Goal: Information Seeking & Learning: Check status

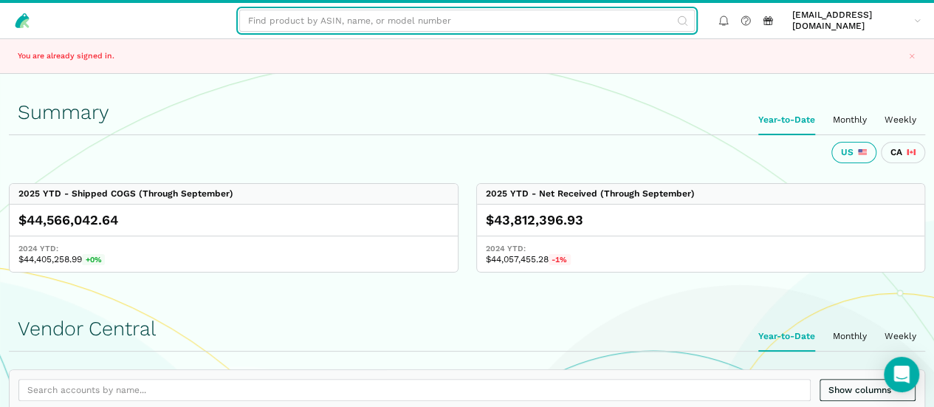
click at [395, 23] on input "text" at bounding box center [467, 21] width 456 height 22
paste input "B00YFT9846"
click at [394, 24] on input "B00YFT9846" at bounding box center [467, 21] width 456 height 22
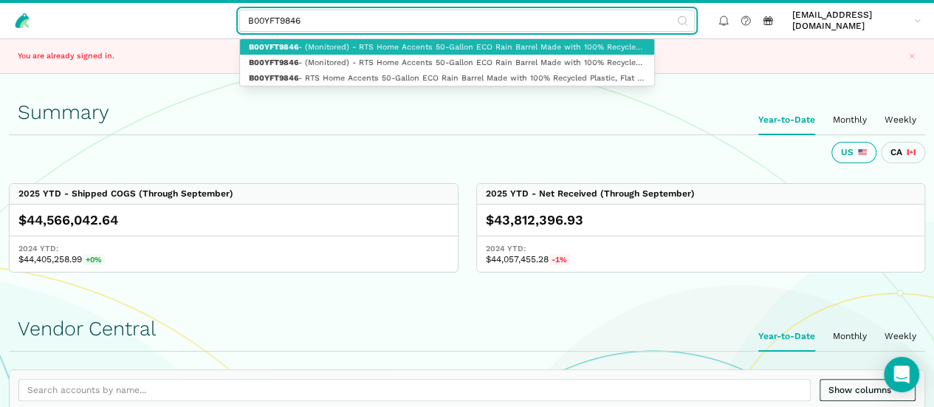
click at [399, 45] on link "B00YFT9846 - (Monitored) - RTS Home Accents 50-Gallon ECO Rain Barrel Made with…" at bounding box center [447, 47] width 414 height 16
type input "B00YFT9846 - (Monitored) - RTS Home Accents 50-Gallon ECO Rain Barrel Made with…"
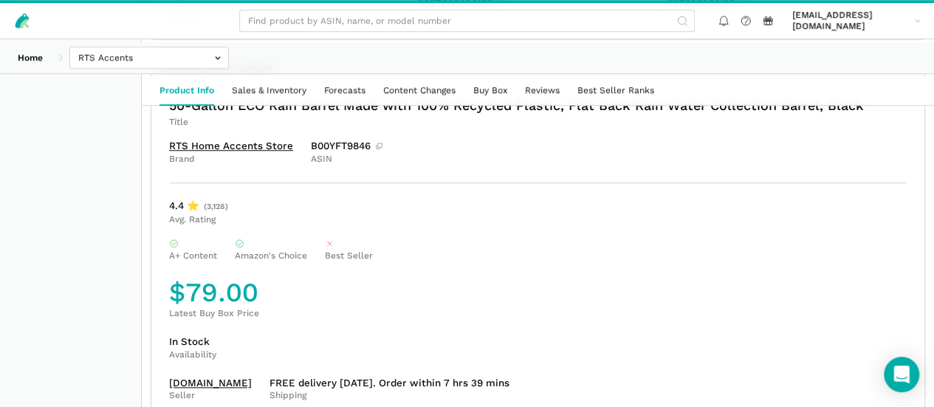
scroll to position [609, 0]
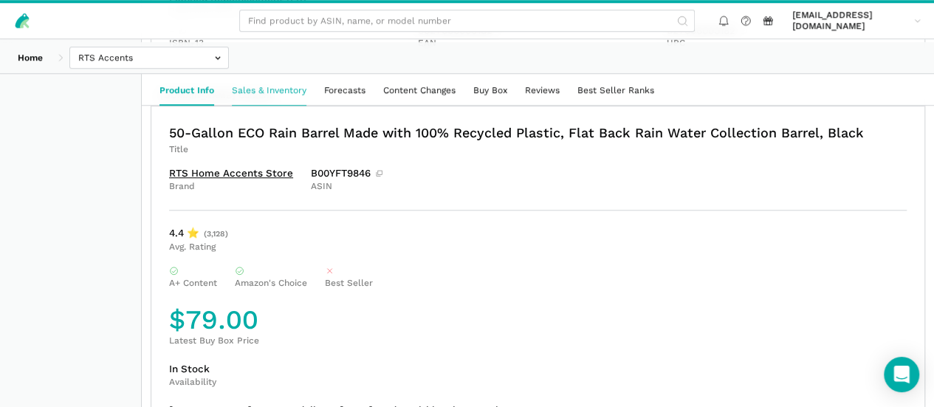
click at [315, 82] on link "Sales & Inventory" at bounding box center [269, 90] width 92 height 29
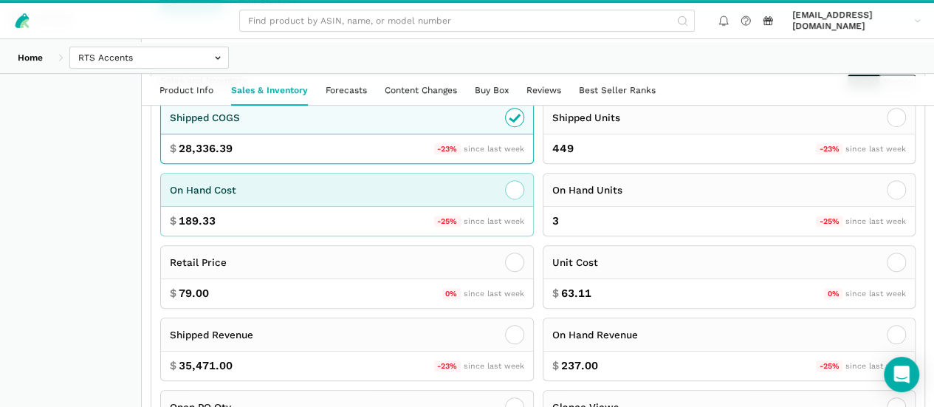
scroll to position [277, 0]
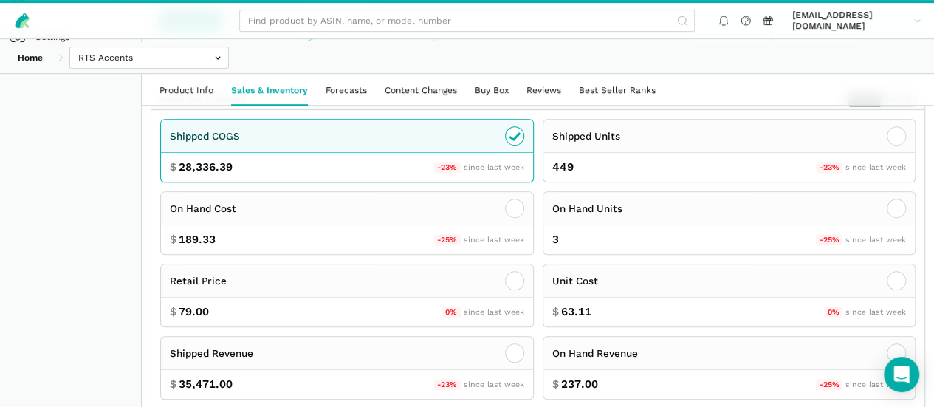
click at [879, 106] on button "Monthly" at bounding box center [897, 99] width 36 height 13
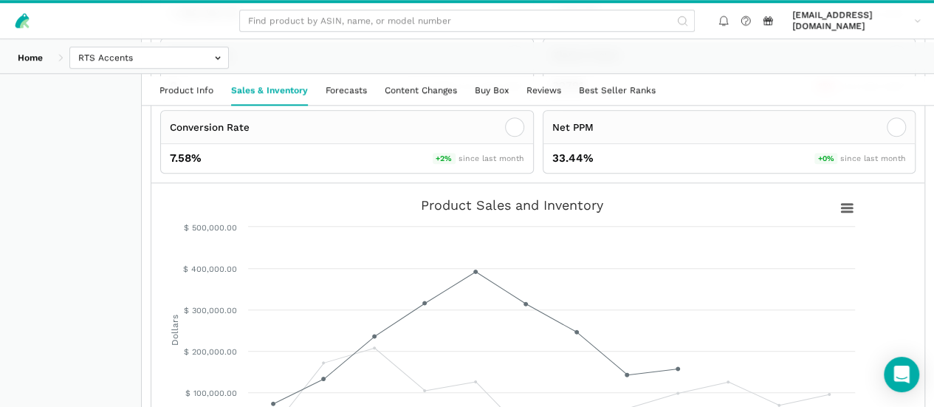
scroll to position [644, 0]
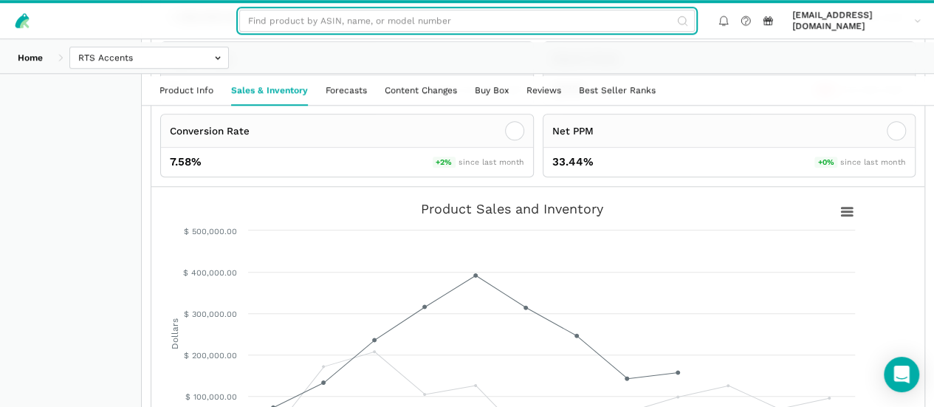
click at [335, 24] on input "text" at bounding box center [467, 21] width 456 height 22
paste input "B003H9WJMI"
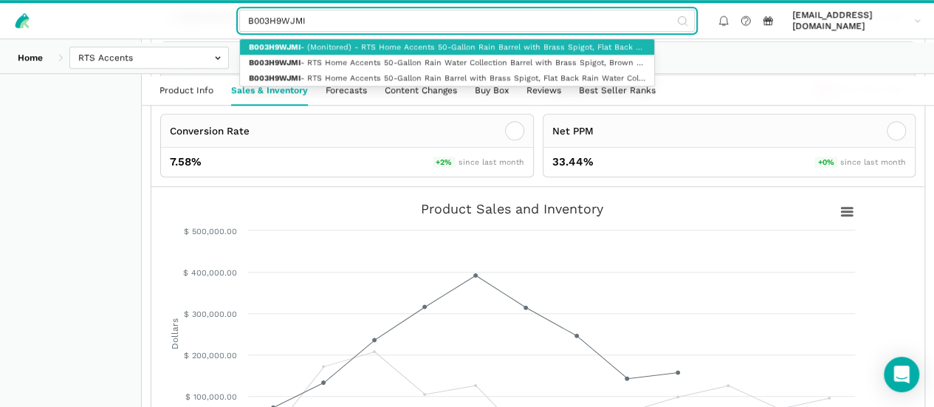
click at [357, 44] on link "B003H9WJMI - (Monitored) - RTS Home Accents 50-Gallon Rain Barrel with Brass Sp…" at bounding box center [447, 47] width 414 height 16
type input "B003H9WJMI - (Monitored) - RTS Home Accents 50-Gallon Rain Barrel with Brass Sp…"
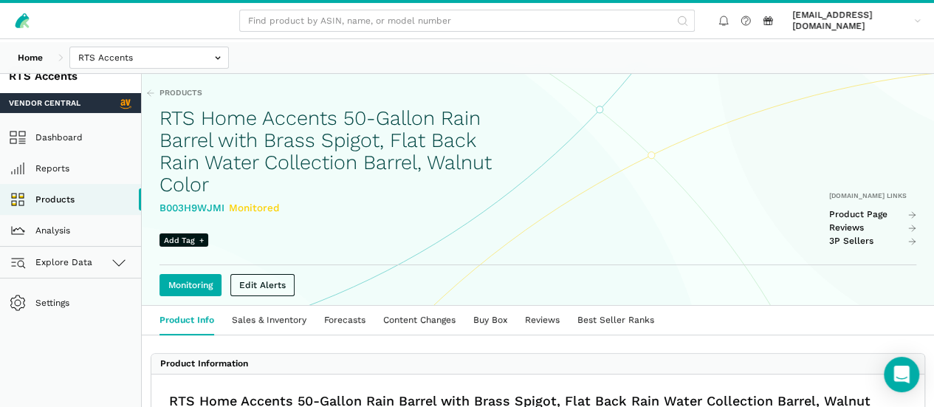
scroll to position [18, 0]
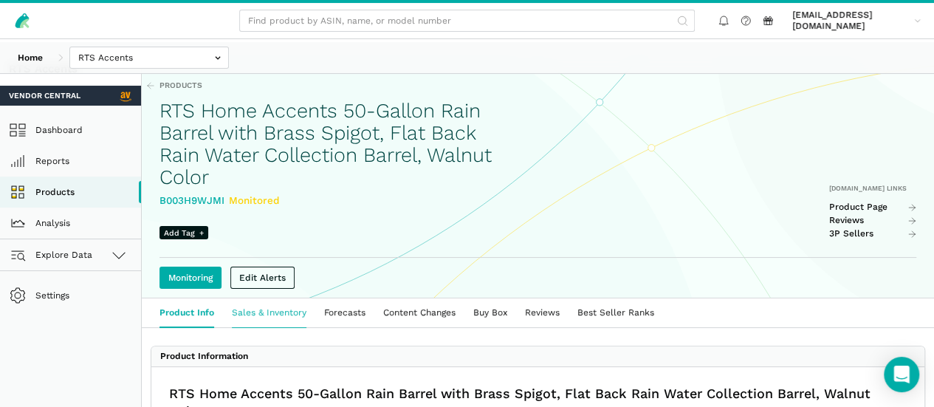
click at [315, 327] on link "Sales & Inventory" at bounding box center [269, 312] width 92 height 29
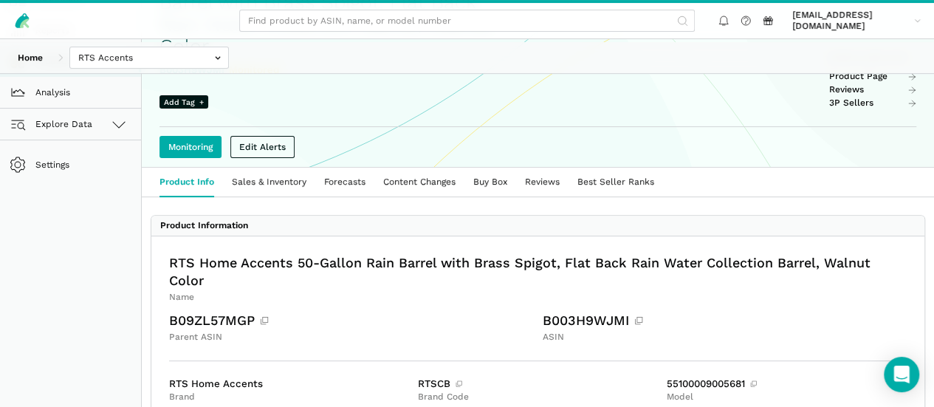
scroll to position [148, 0]
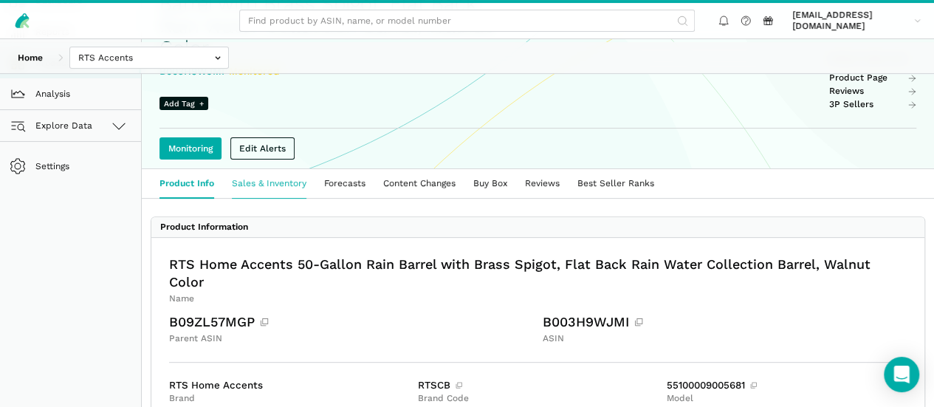
click at [295, 198] on link "Sales & Inventory" at bounding box center [269, 183] width 92 height 29
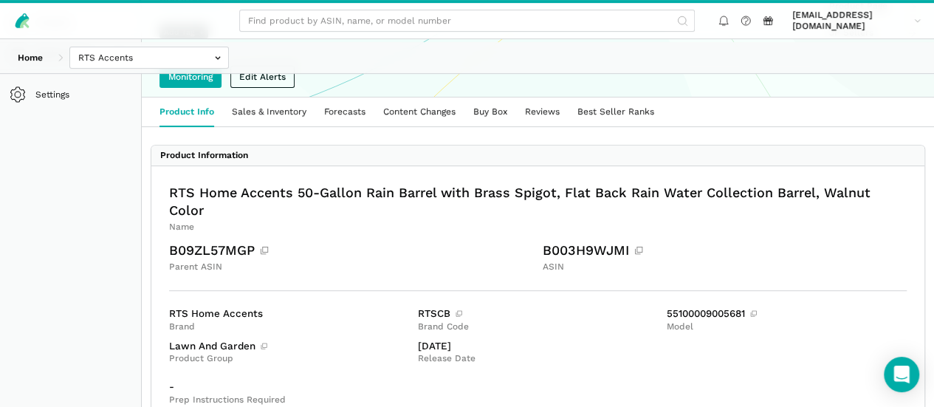
scroll to position [222, 0]
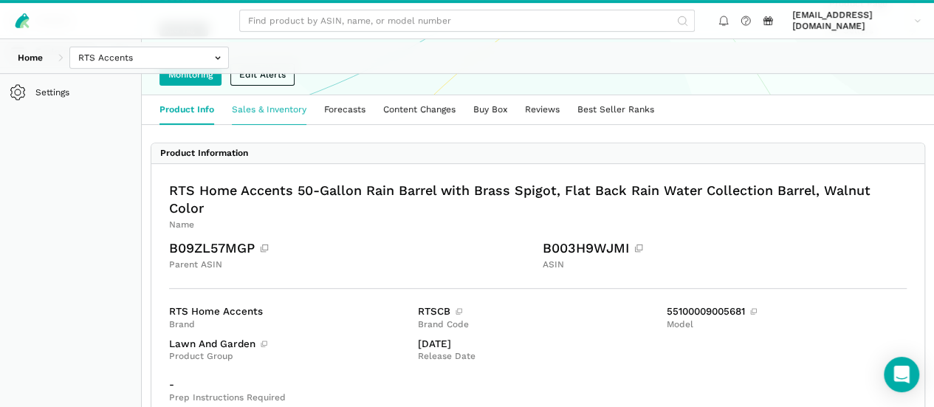
click at [315, 124] on link "Sales & Inventory" at bounding box center [269, 109] width 92 height 29
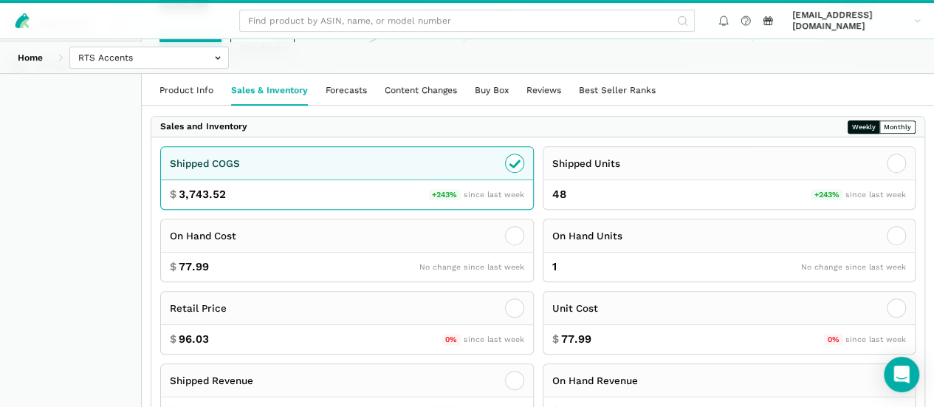
scroll to position [247, 0]
click at [879, 135] on button "Monthly" at bounding box center [897, 128] width 36 height 13
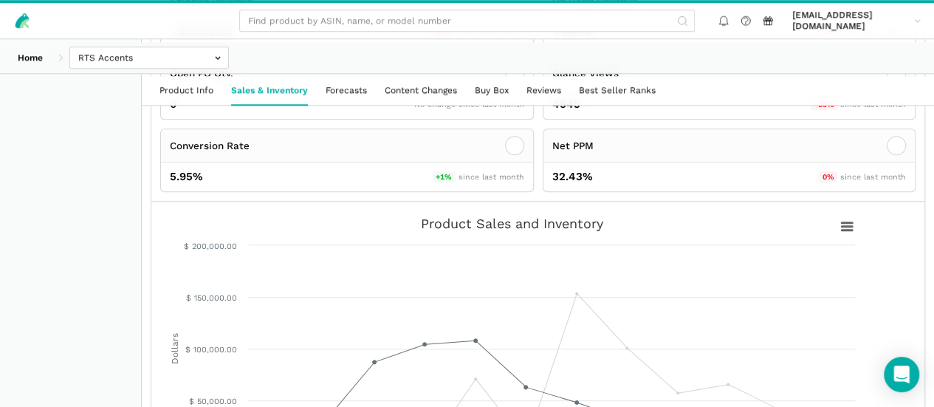
scroll to position [709, 0]
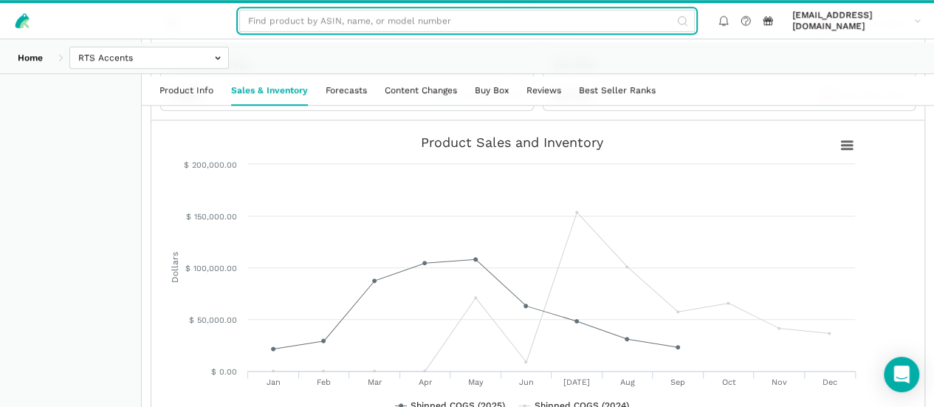
click at [393, 21] on input "text" at bounding box center [467, 21] width 456 height 22
paste input "B09SS2Q122"
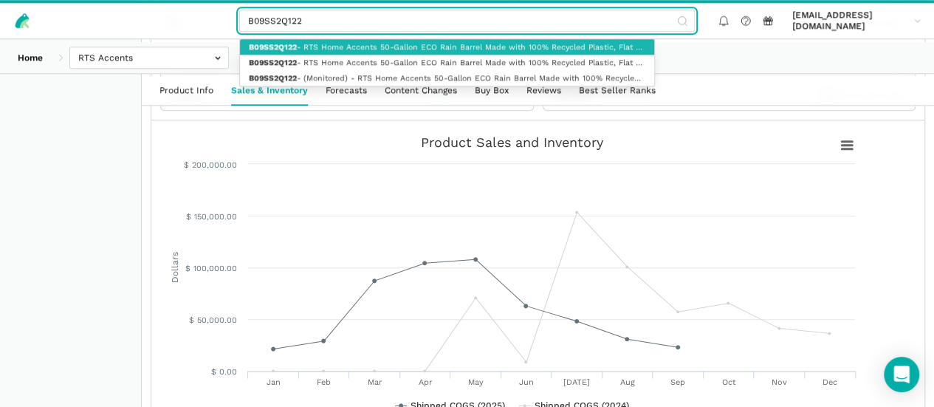
click at [390, 49] on link "B09SS2Q122 - RTS Home Accents 50-Gallon ECO Rain Barrel Made with 100% Recycled…" at bounding box center [447, 47] width 414 height 16
type input "B09SS2Q122 - RTS Home Accents 50-Gallon ECO Rain Barrel Made with 100% Recycled…"
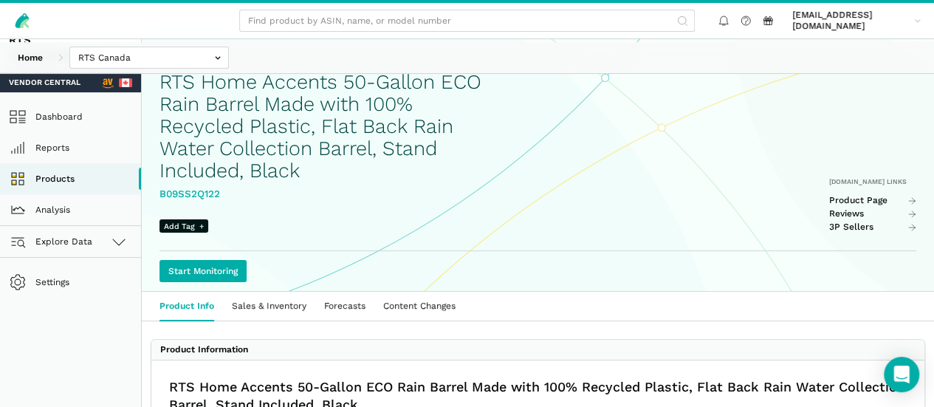
scroll to position [55, 0]
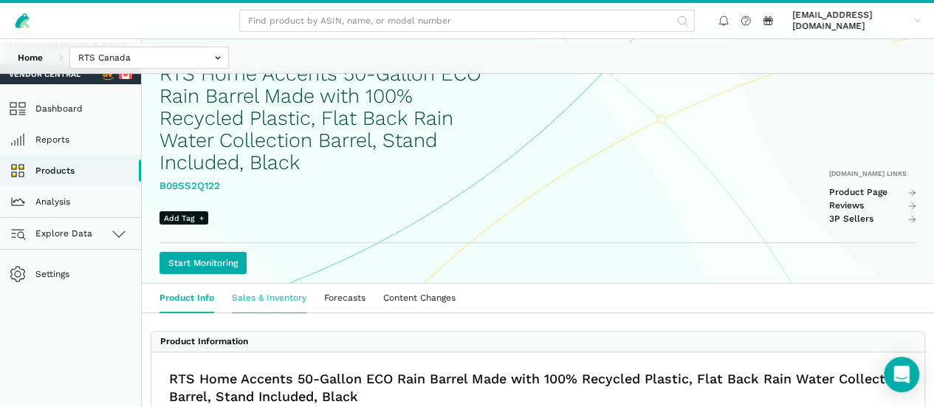
click at [292, 312] on link "Sales & Inventory" at bounding box center [269, 298] width 92 height 29
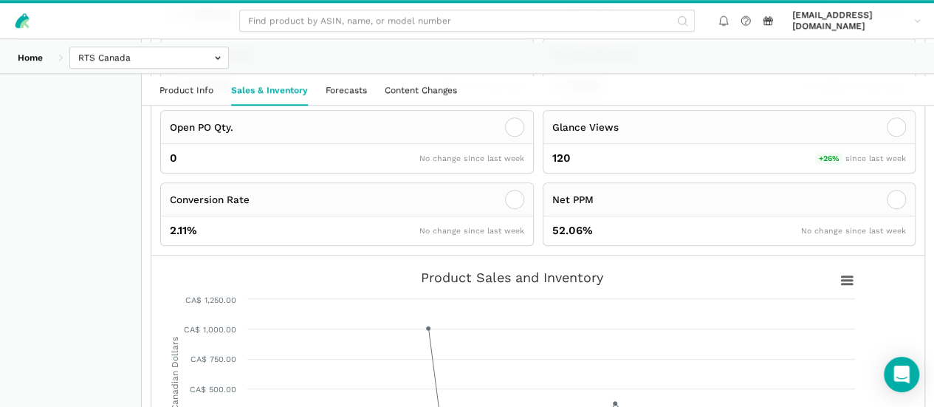
scroll to position [591, 0]
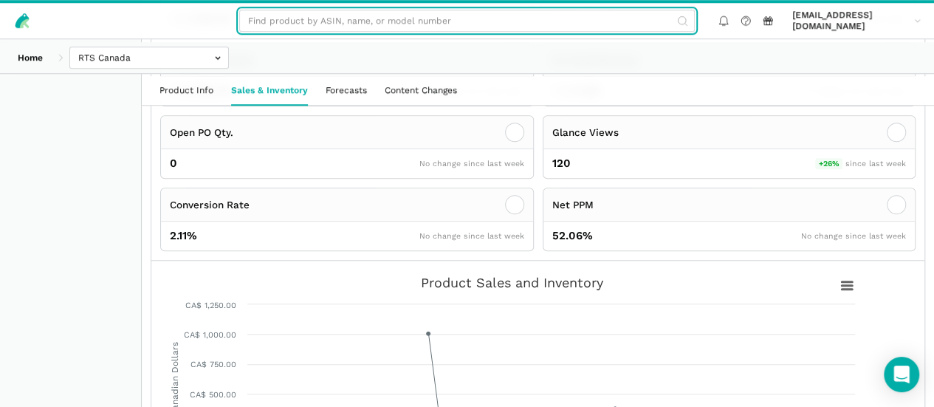
click at [367, 22] on input "text" at bounding box center [467, 21] width 456 height 22
paste input "B09SS2Q122"
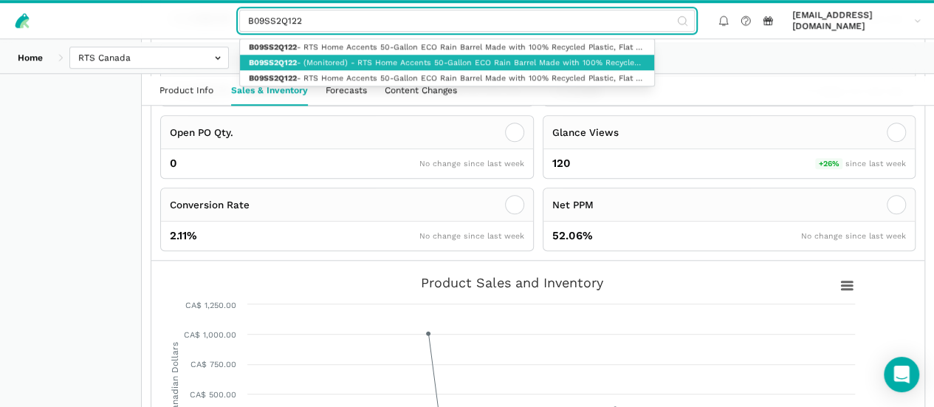
type input "B09SS2Q122"
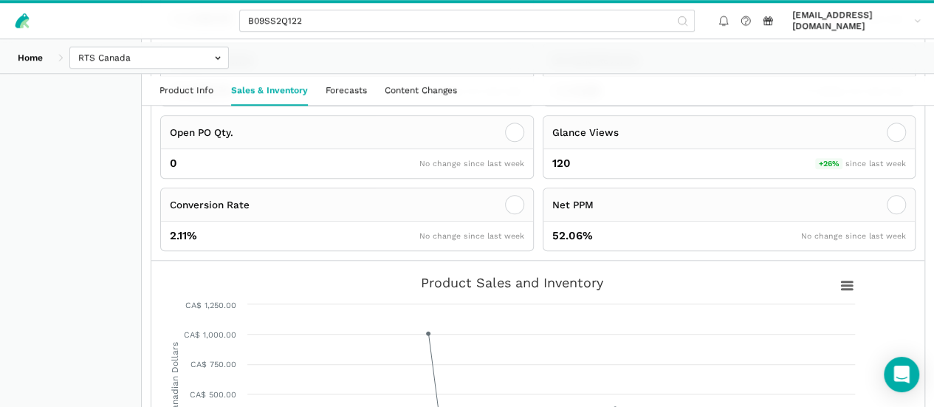
click at [758, 66] on div "Home Bosmere Bosmere Seller Central Gleason - Milwaukee Green Gro Highwood Sell…" at bounding box center [467, 57] width 934 height 31
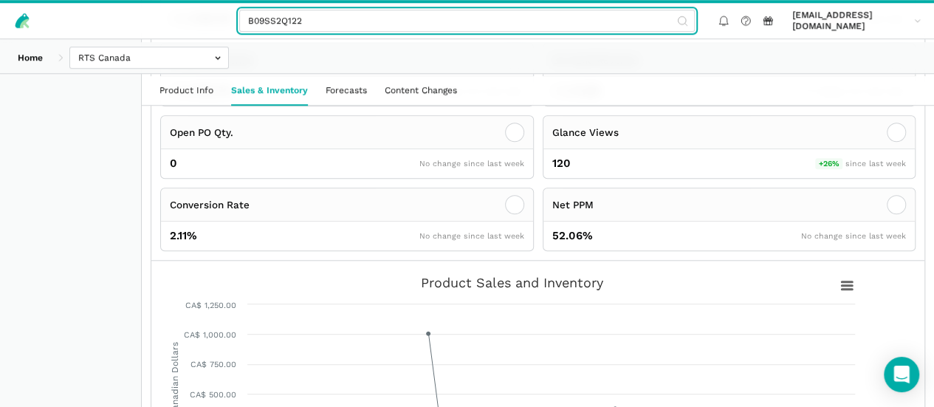
click at [357, 27] on input "B09SS2Q122" at bounding box center [467, 21] width 456 height 22
drag, startPoint x: 357, startPoint y: 27, endPoint x: 254, endPoint y: 21, distance: 103.6
click at [254, 21] on div "B09SS2Q122 B09SS2Q122 - RTS Home Accents 50-Gallon ECO Rain Barrel Made with 10…" at bounding box center [467, 20] width 934 height 35
click at [662, 26] on input "B09SS2Q122" at bounding box center [467, 21] width 456 height 22
click at [672, 19] on input "B09SS2Q122" at bounding box center [467, 21] width 456 height 22
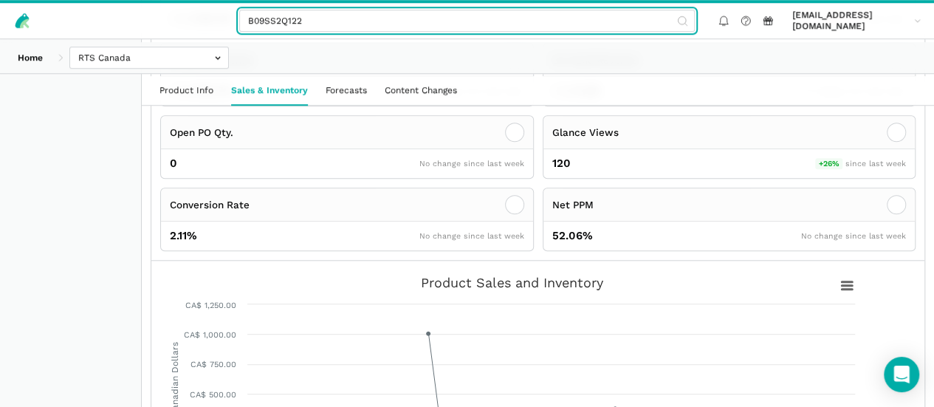
click at [507, 20] on input "B09SS2Q122" at bounding box center [467, 21] width 456 height 22
drag, startPoint x: 310, startPoint y: 20, endPoint x: 244, endPoint y: 16, distance: 65.8
click at [244, 16] on div "B09SS2Q122 B09SS2Q122 - RTS Home Accents 50-Gallon ECO Rain Barrel Made with 10…" at bounding box center [467, 20] width 934 height 35
click at [344, 26] on input "B09SS2Q122" at bounding box center [467, 21] width 456 height 22
drag, startPoint x: 371, startPoint y: 21, endPoint x: 237, endPoint y: 18, distance: 134.4
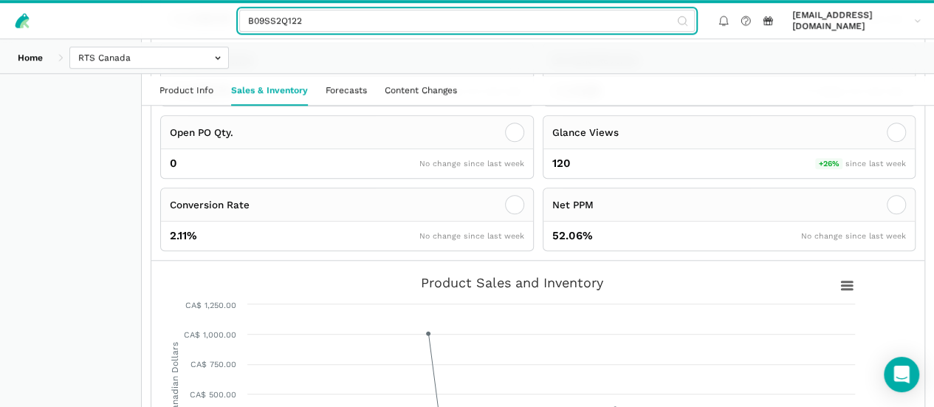
click at [237, 18] on div "B09SS2Q122 B09SS2Q122 - RTS Home Accents 50-Gallon ECO Rain Barrel Made with 10…" at bounding box center [467, 20] width 934 height 35
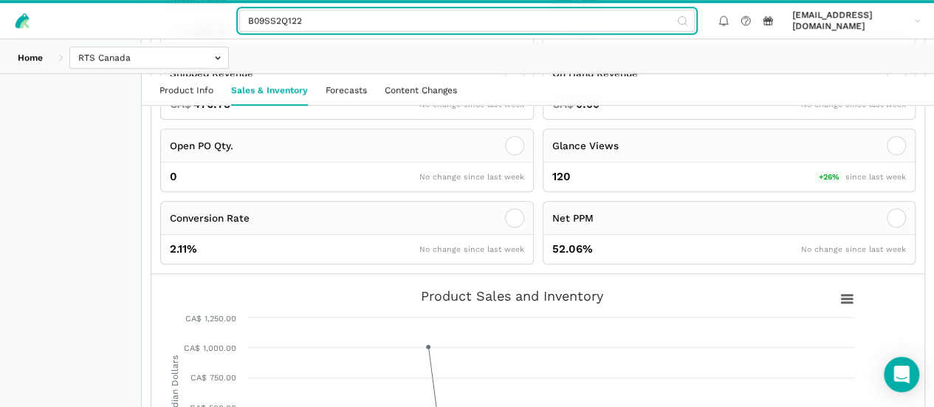
scroll to position [535, 0]
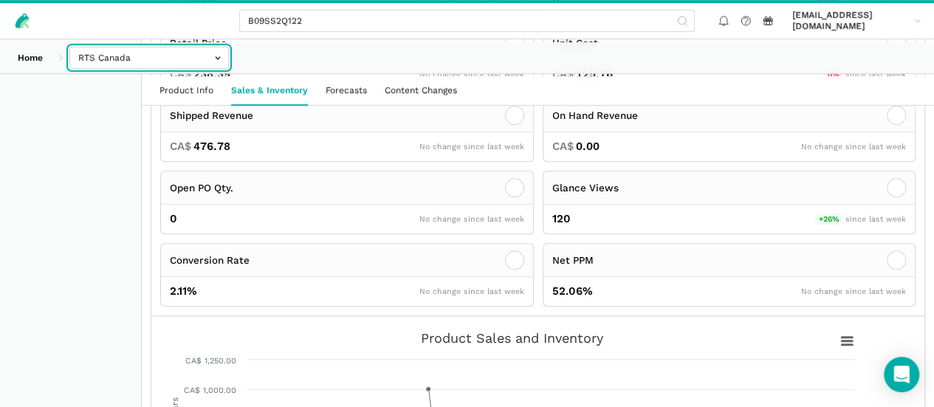
click at [227, 61] on input "text" at bounding box center [148, 58] width 159 height 22
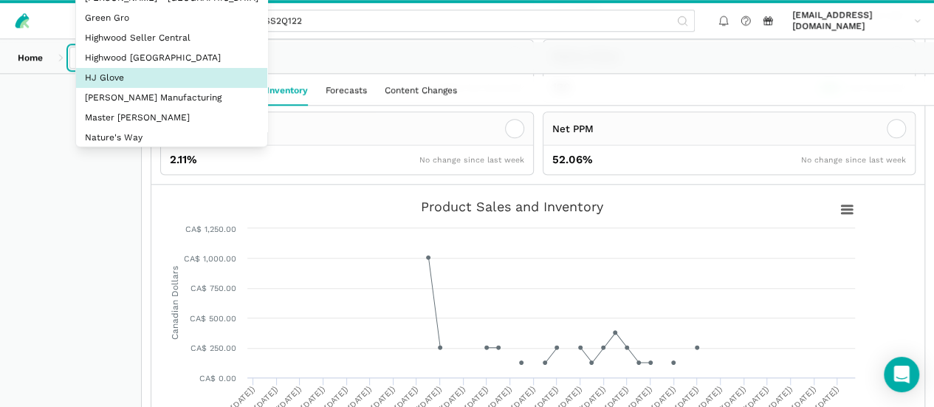
scroll to position [665, 0]
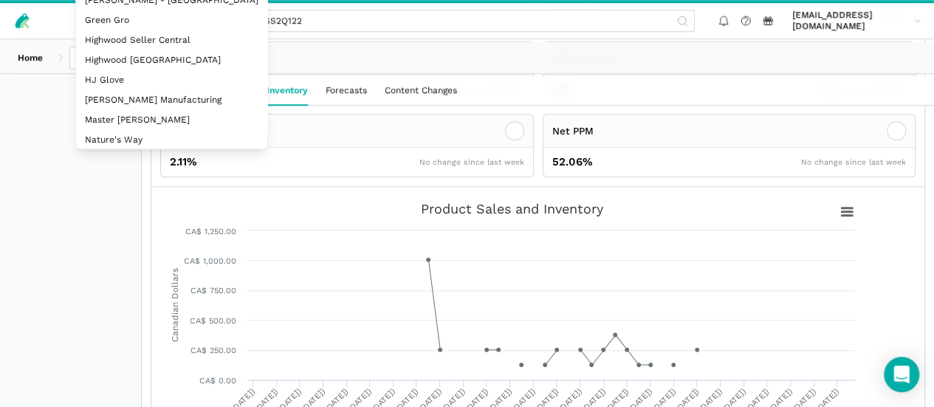
drag, startPoint x: 370, startPoint y: 61, endPoint x: 327, endPoint y: 63, distance: 42.9
click at [370, 61] on div "Home Bosmere Bosmere Seller Central Gleason - Milwaukee Green Gro Highwood Sell…" at bounding box center [467, 57] width 934 height 31
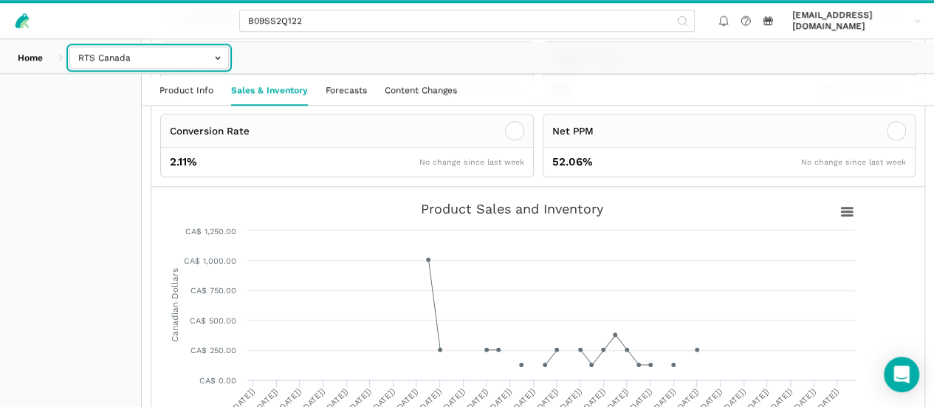
click at [229, 52] on input "text" at bounding box center [148, 58] width 159 height 22
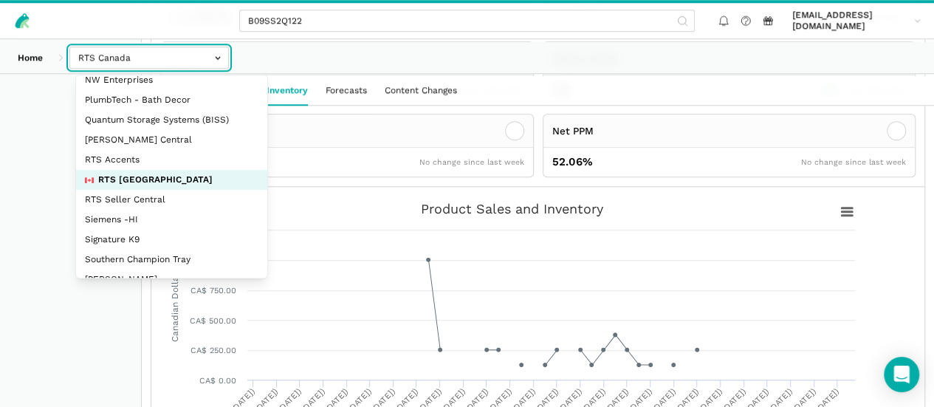
scroll to position [303, 0]
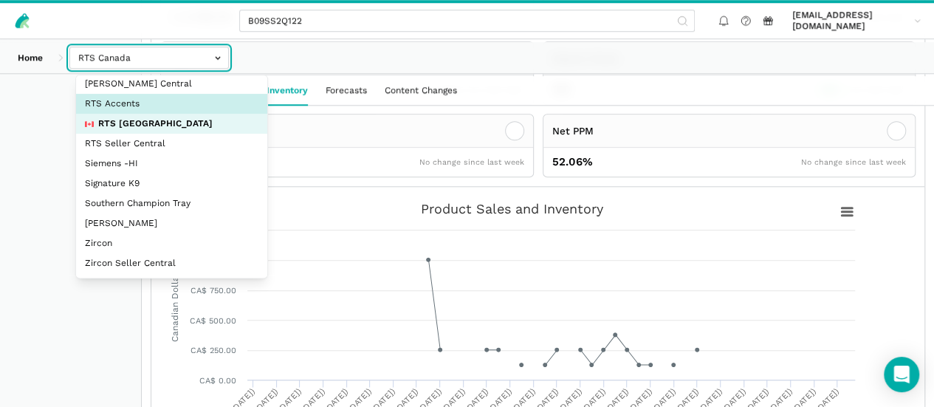
select select "DPHNLGULfjdmZCda3GrCfans"
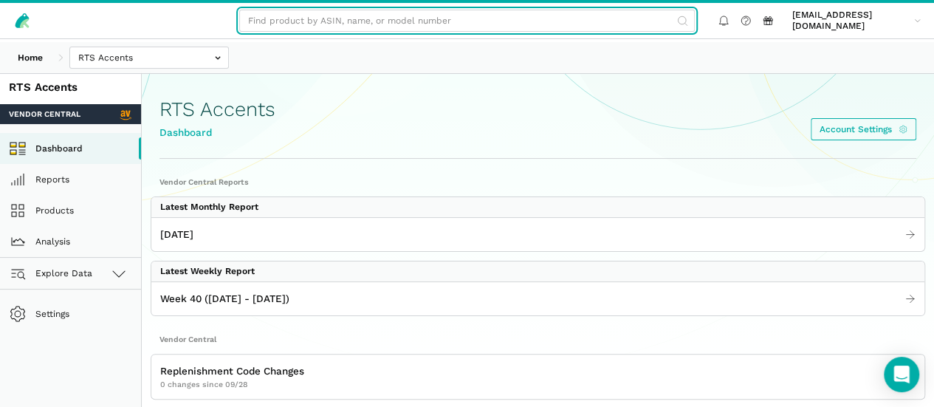
click at [344, 16] on input "text" at bounding box center [467, 21] width 456 height 22
paste input "B09SS2Q122"
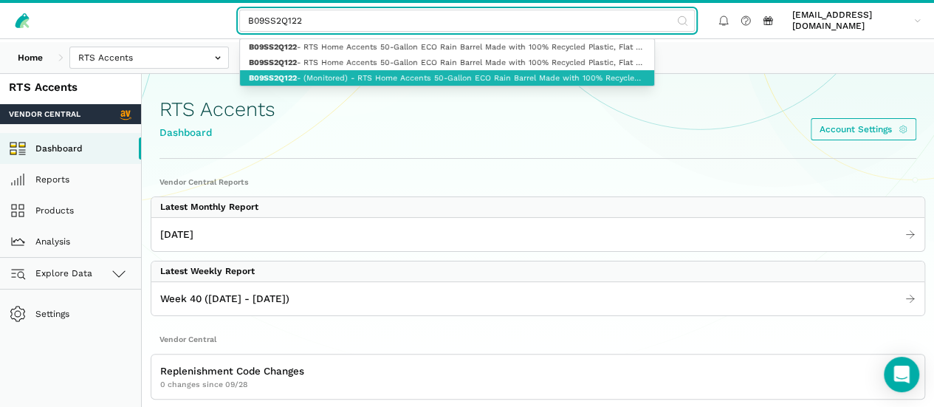
click at [344, 78] on link "B09SS2Q122 - (Monitored) - RTS Home Accents 50-Gallon ECO Rain Barrel Made with…" at bounding box center [447, 78] width 414 height 16
type input "B09SS2Q122 - (Monitored) - RTS Home Accents 50-Gallon ECO Rain Barrel Made with…"
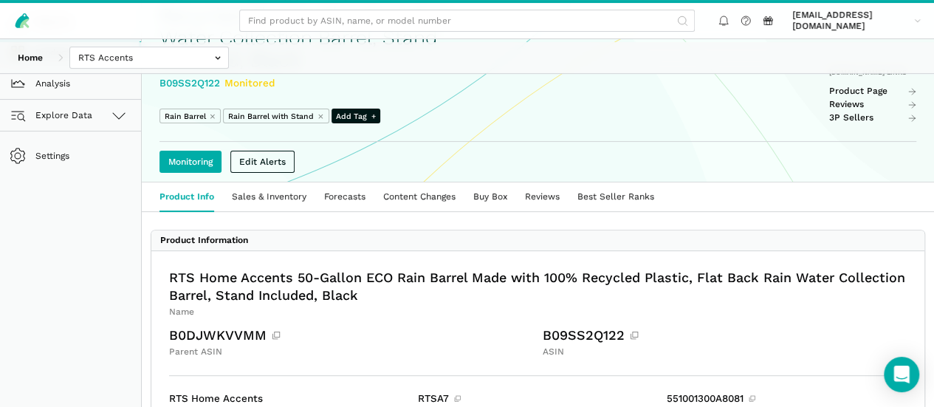
scroll to position [143, 0]
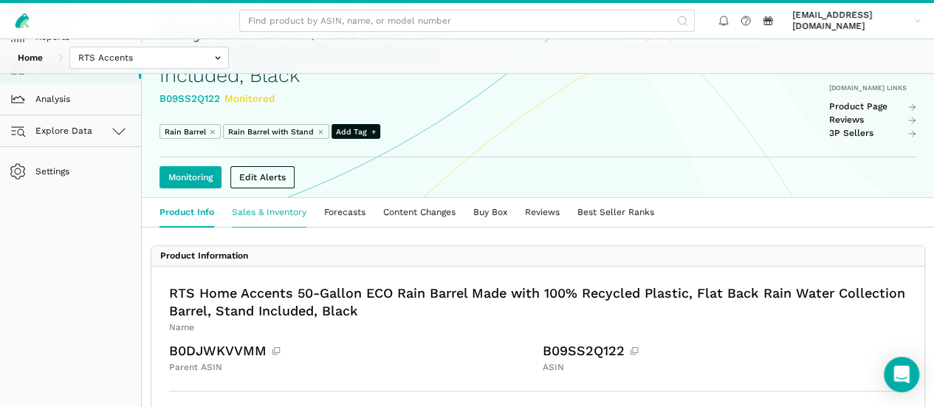
click at [315, 227] on link "Sales & Inventory" at bounding box center [269, 212] width 92 height 29
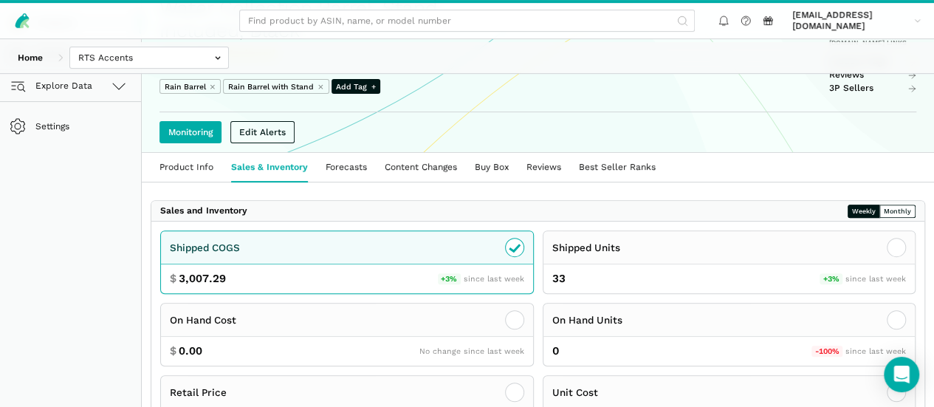
scroll to position [186, 0]
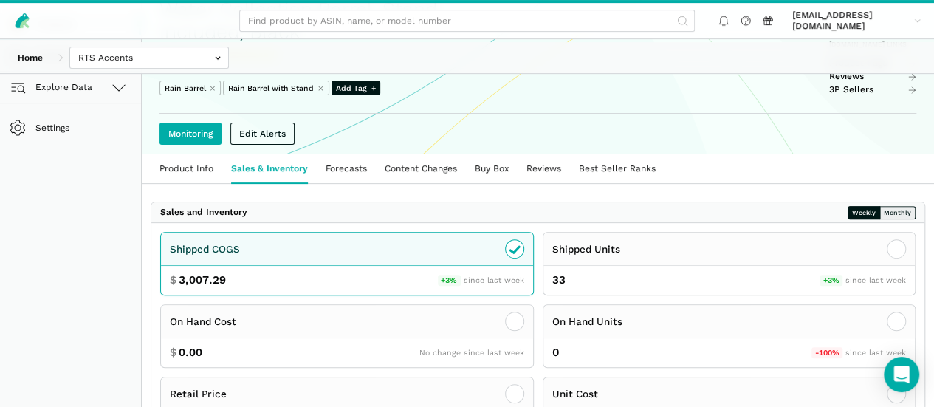
click at [882, 219] on button "Monthly" at bounding box center [897, 212] width 36 height 13
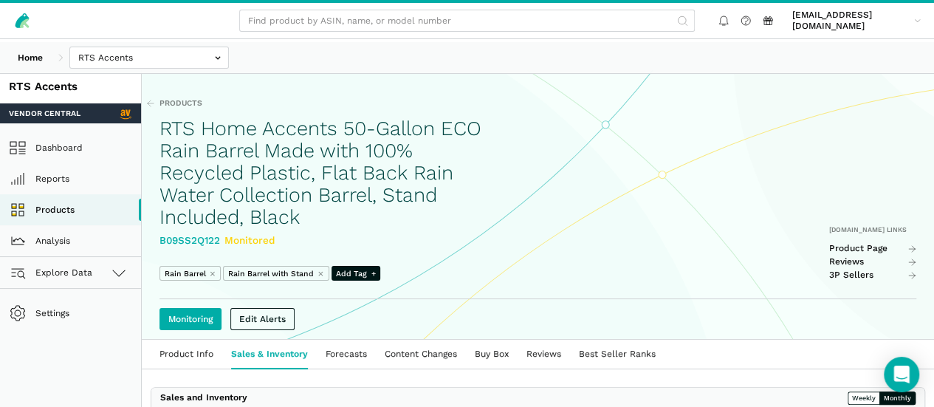
scroll to position [0, 0]
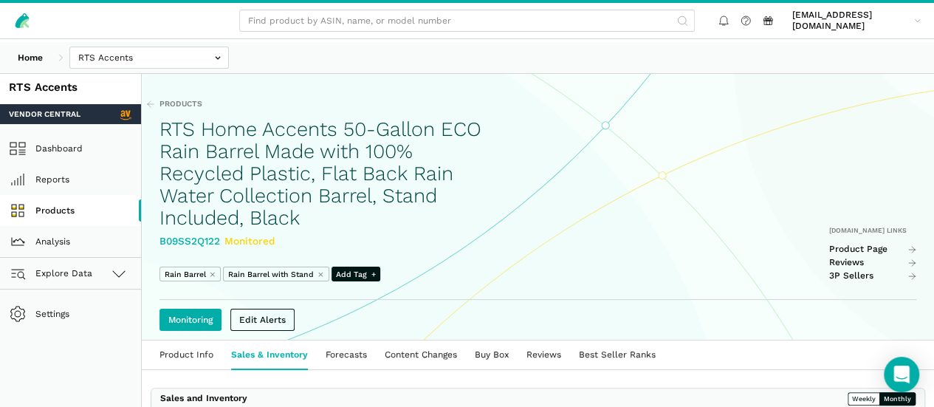
click at [68, 225] on link "Products" at bounding box center [70, 210] width 141 height 31
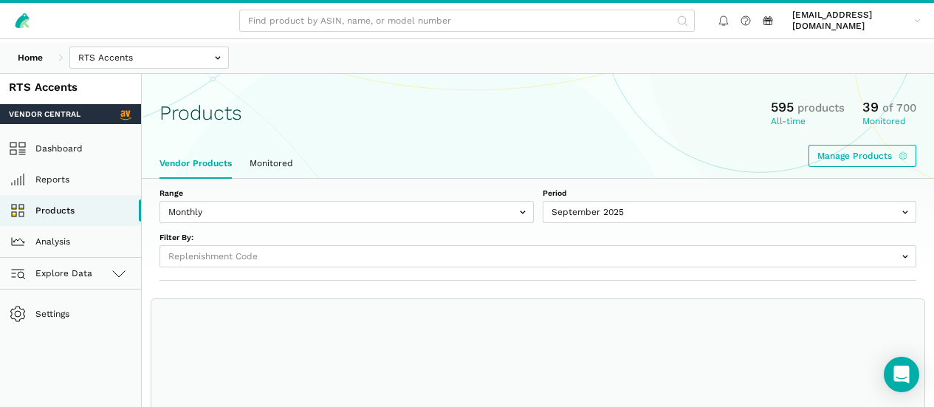
select select
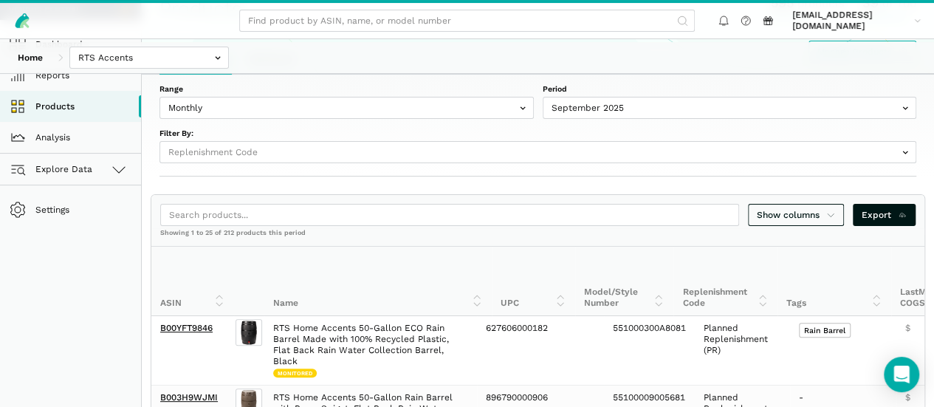
scroll to position [111, 0]
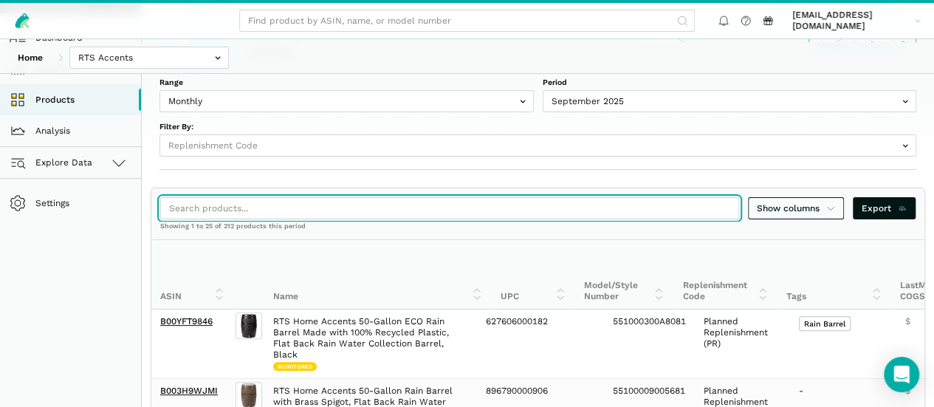
click at [263, 197] on input "search" at bounding box center [449, 208] width 579 height 22
type input "rain barrel"
click at [687, 197] on input "rain barrel" at bounding box center [449, 208] width 579 height 22
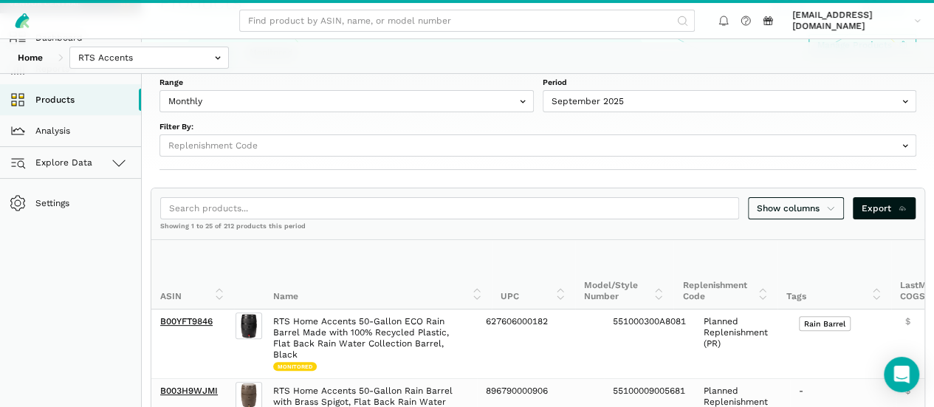
click at [858, 277] on th "Tags" at bounding box center [834, 274] width 114 height 69
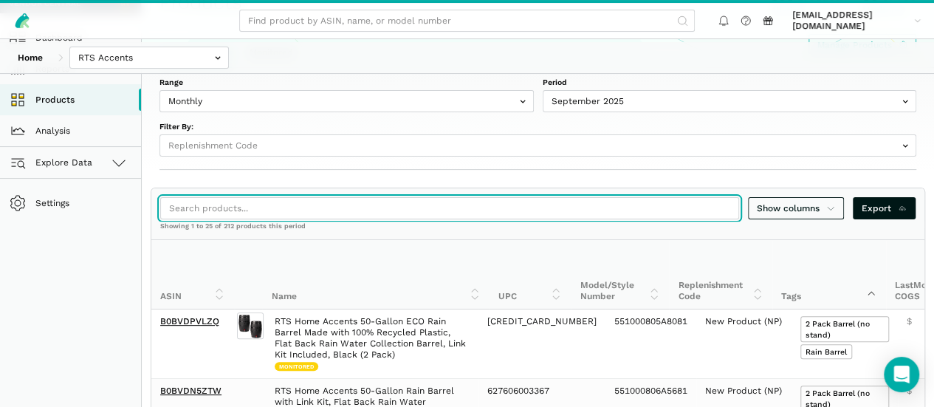
click at [406, 197] on input "search" at bounding box center [449, 208] width 579 height 22
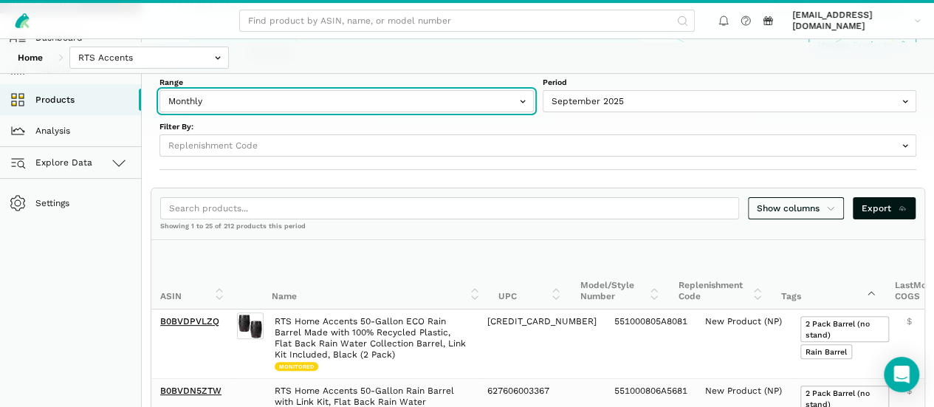
click at [357, 112] on input "text" at bounding box center [346, 101] width 374 height 22
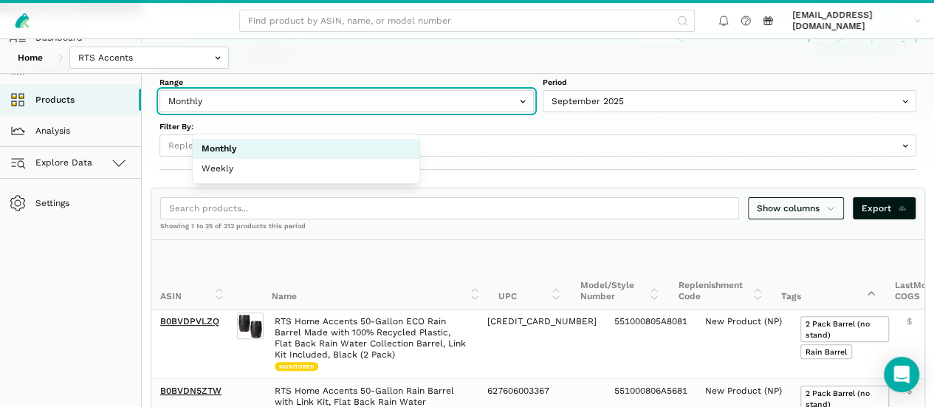
click at [357, 112] on input "text" at bounding box center [346, 101] width 374 height 22
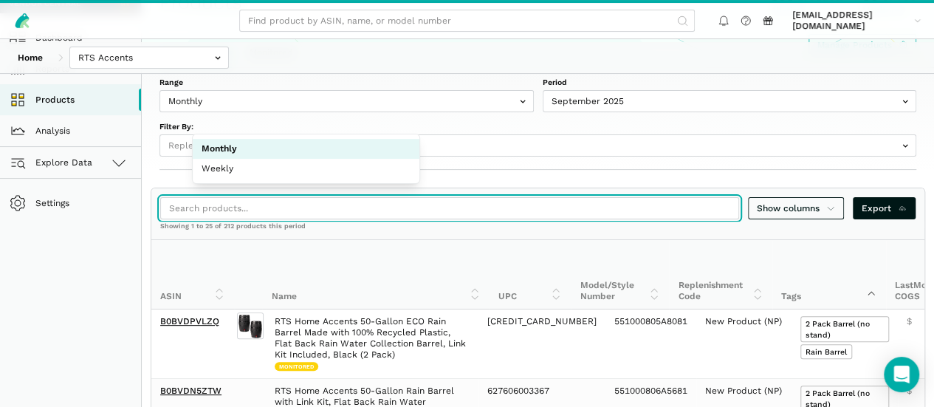
click at [526, 197] on input "search" at bounding box center [449, 208] width 579 height 22
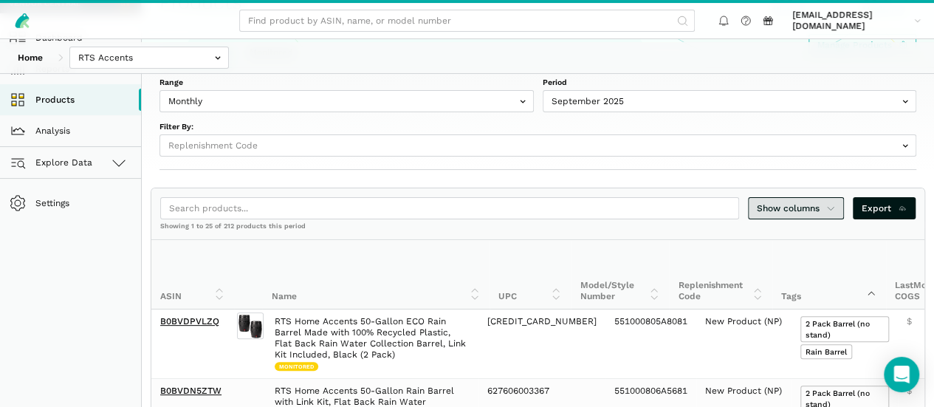
click at [761, 197] on link "Show columns" at bounding box center [796, 208] width 96 height 22
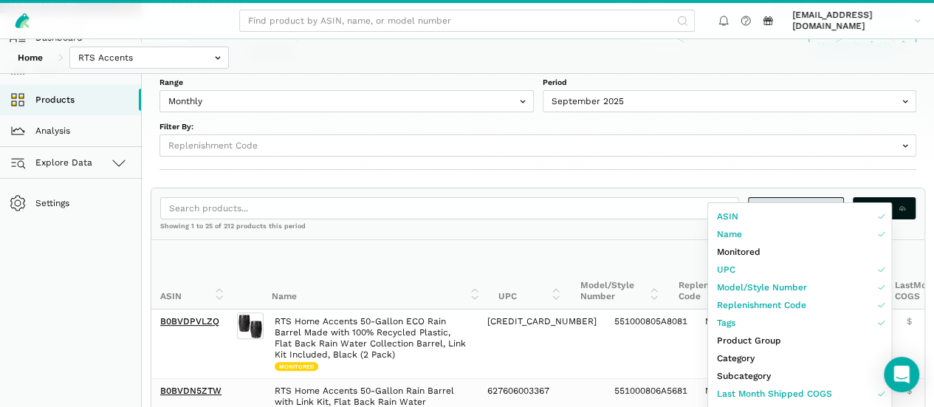
click at [761, 194] on div at bounding box center [467, 203] width 934 height 407
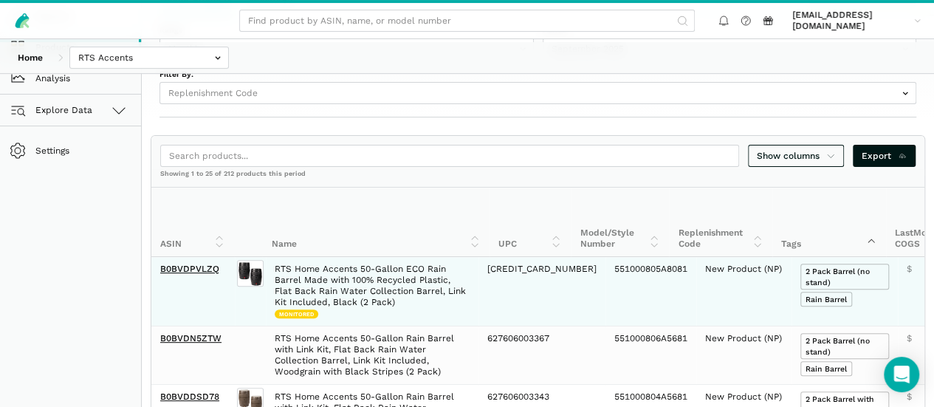
scroll to position [148, 0]
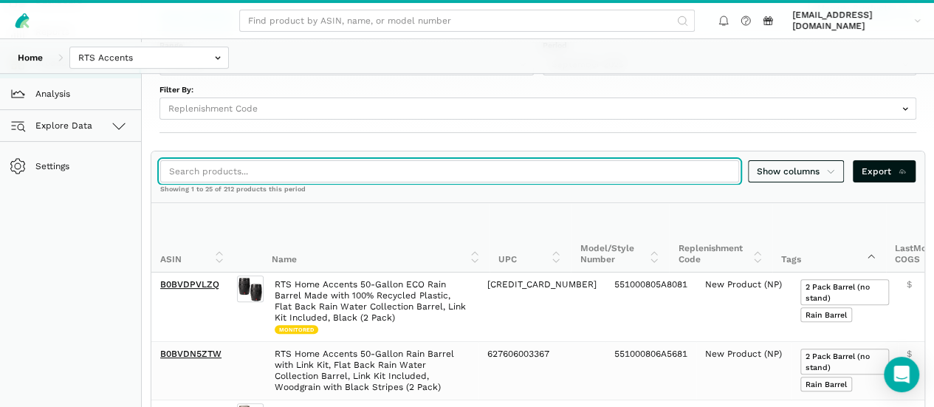
click at [310, 160] on input "search" at bounding box center [449, 171] width 579 height 22
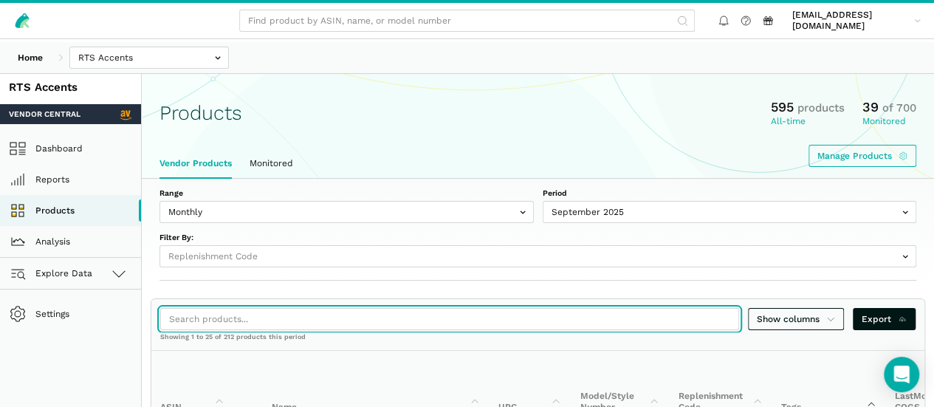
scroll to position [0, 0]
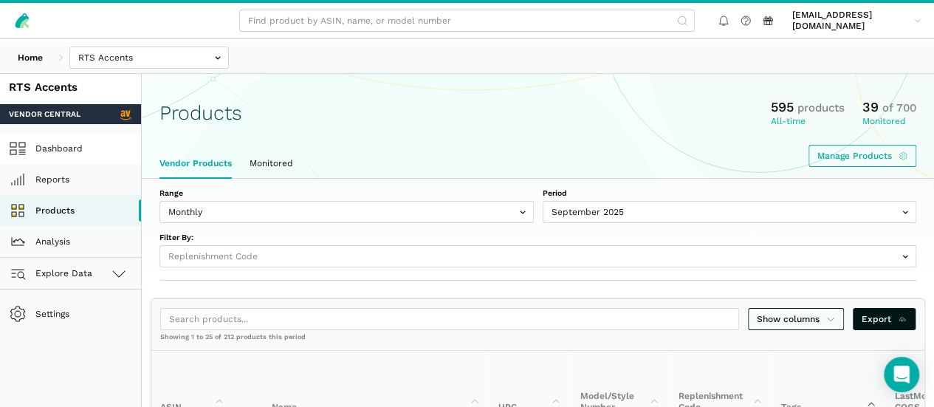
click at [85, 151] on link "Dashboard" at bounding box center [70, 148] width 141 height 31
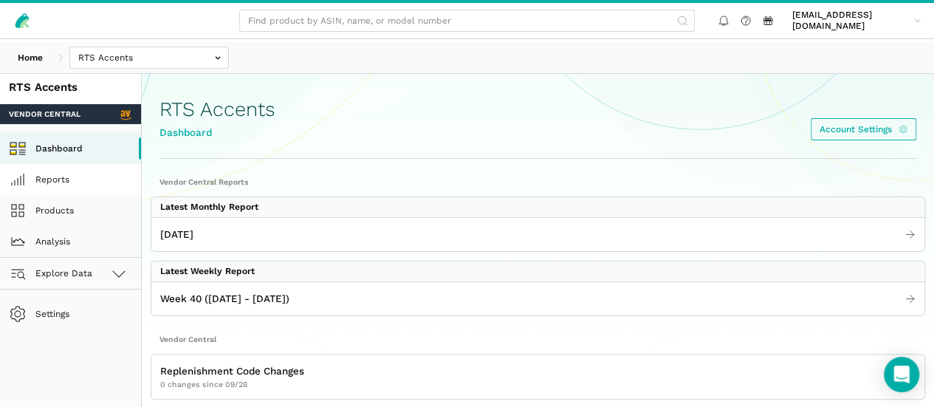
click at [80, 193] on link "Reports" at bounding box center [70, 179] width 141 height 31
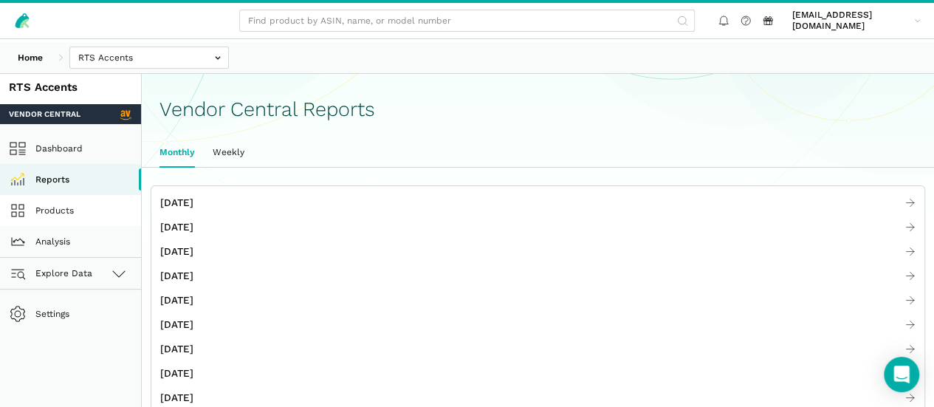
click at [78, 216] on link "Products" at bounding box center [70, 210] width 141 height 31
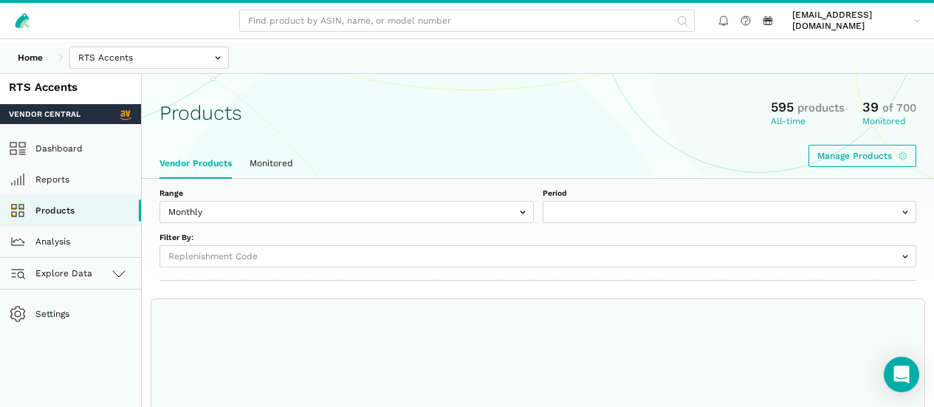
select select
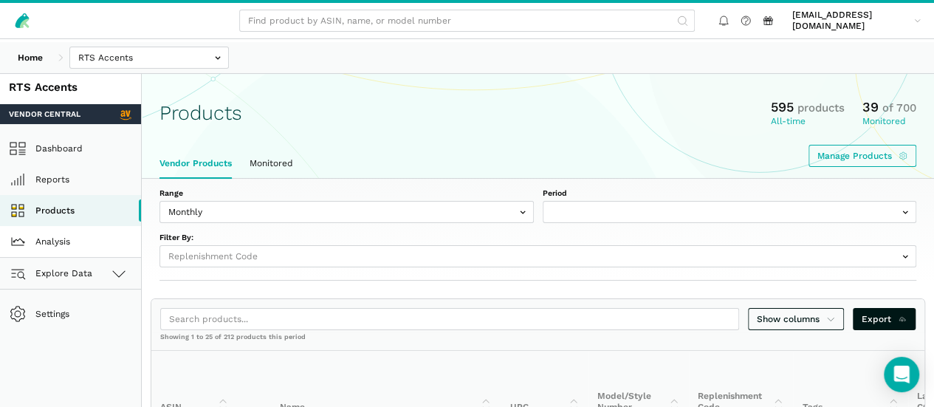
select select "Monthly|[DATE]"
click at [92, 257] on link "Analysis" at bounding box center [70, 241] width 141 height 31
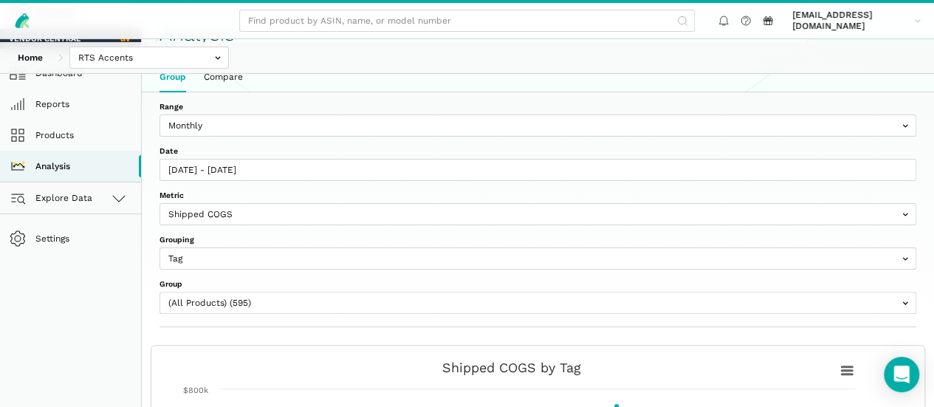
scroll to position [92, 0]
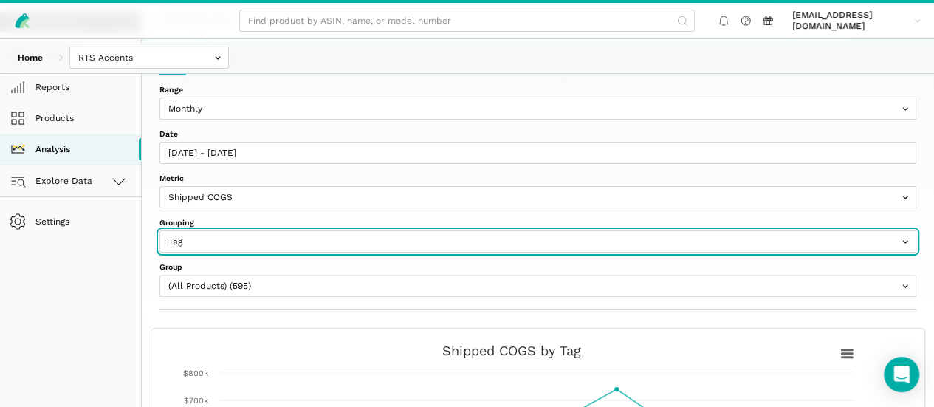
click at [519, 230] on input "text" at bounding box center [537, 241] width 757 height 22
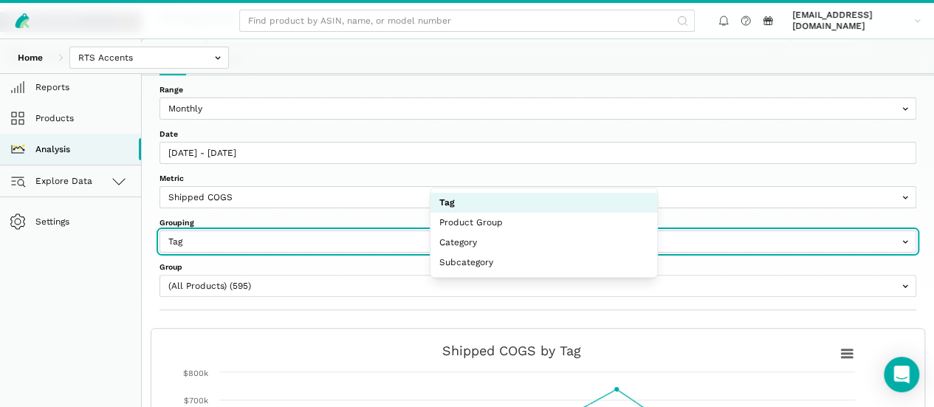
click at [519, 230] on input "text" at bounding box center [537, 241] width 757 height 22
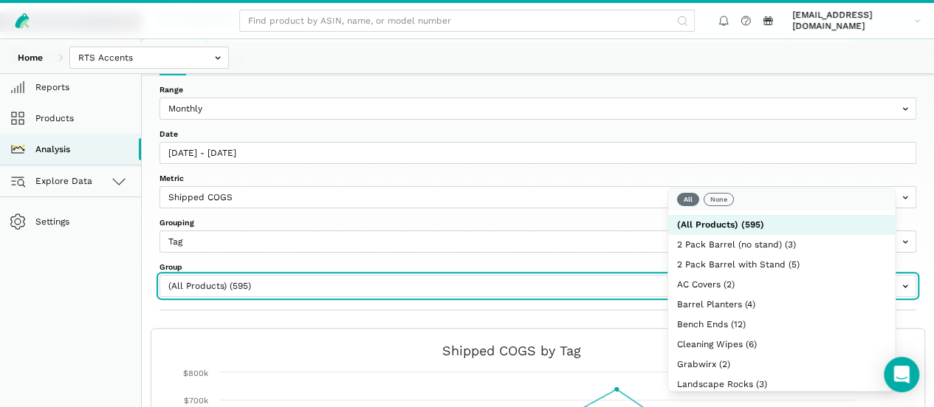
click at [818, 275] on input "text" at bounding box center [537, 286] width 757 height 22
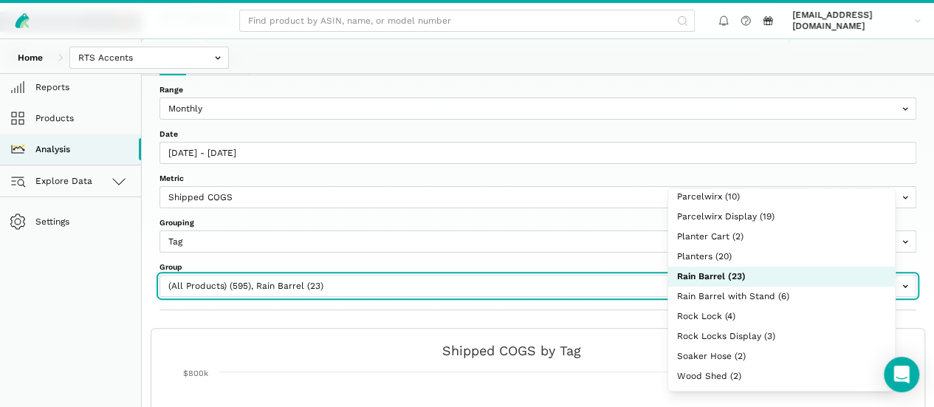
scroll to position [0, 0]
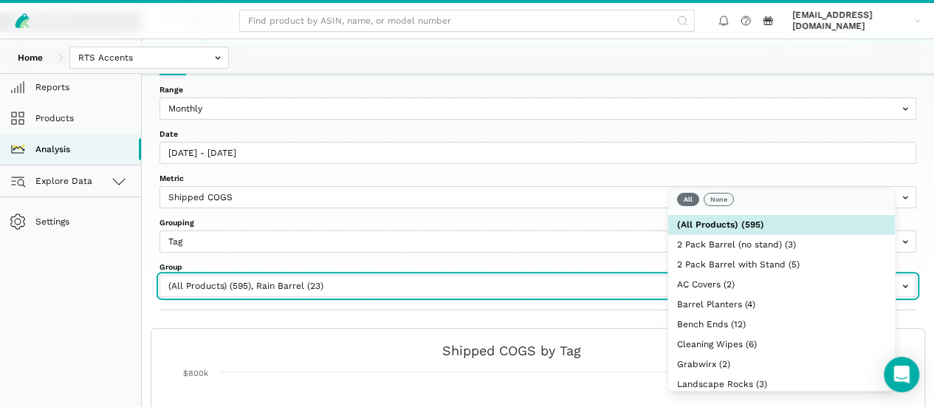
select select "Rain Barrel"
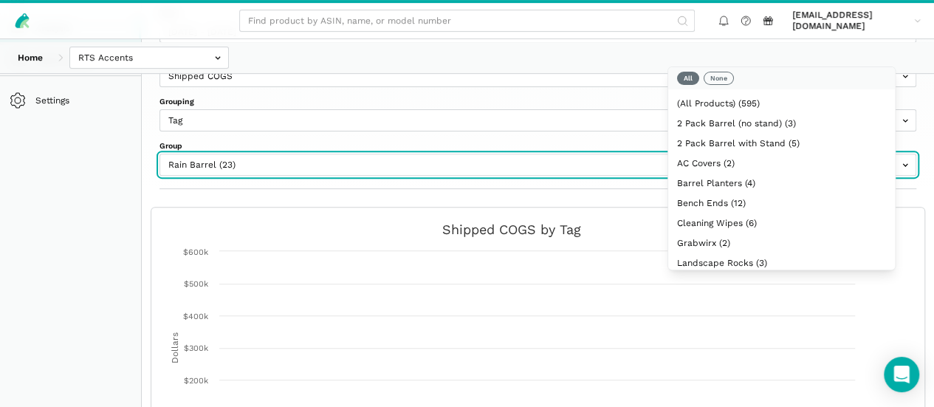
scroll to position [177, 0]
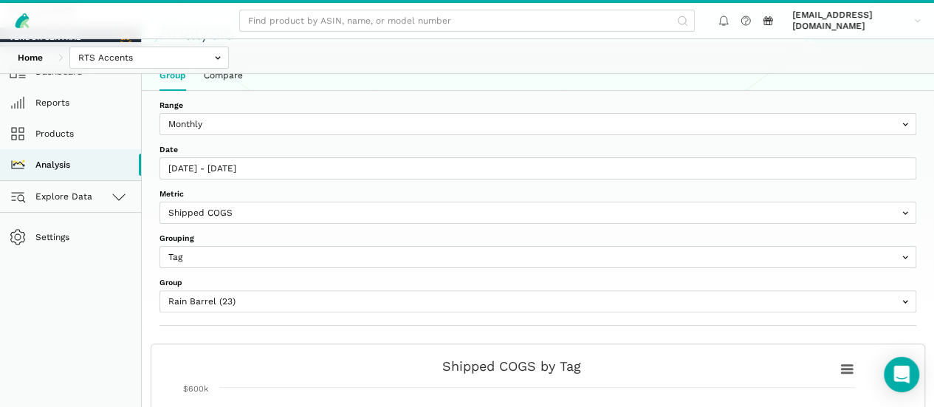
scroll to position [92, 0]
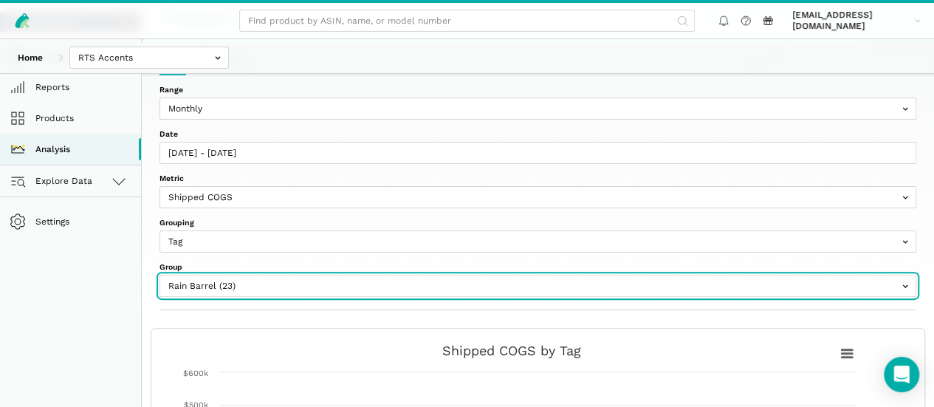
click at [885, 275] on input "text" at bounding box center [537, 286] width 757 height 22
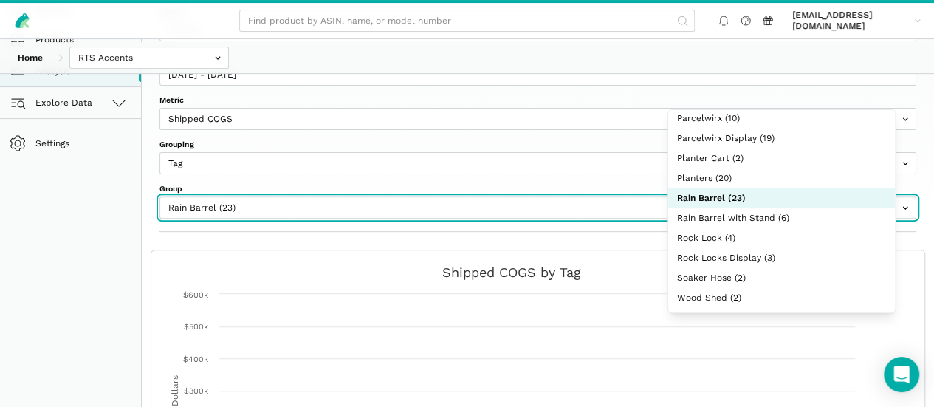
scroll to position [213, 0]
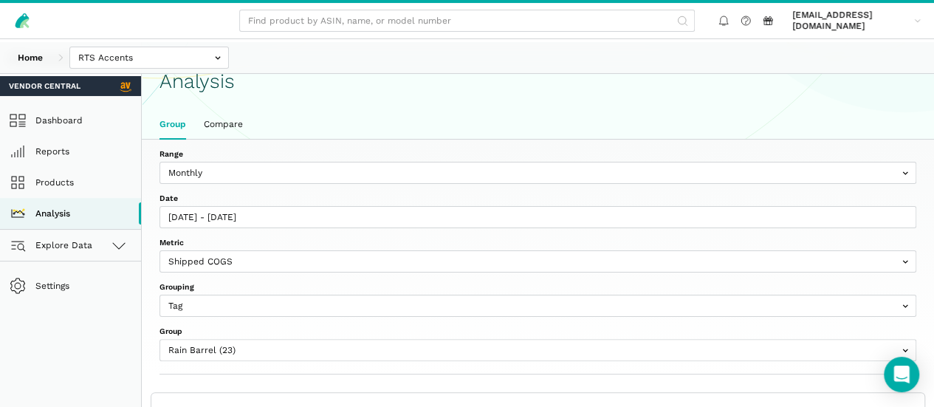
scroll to position [28, 0]
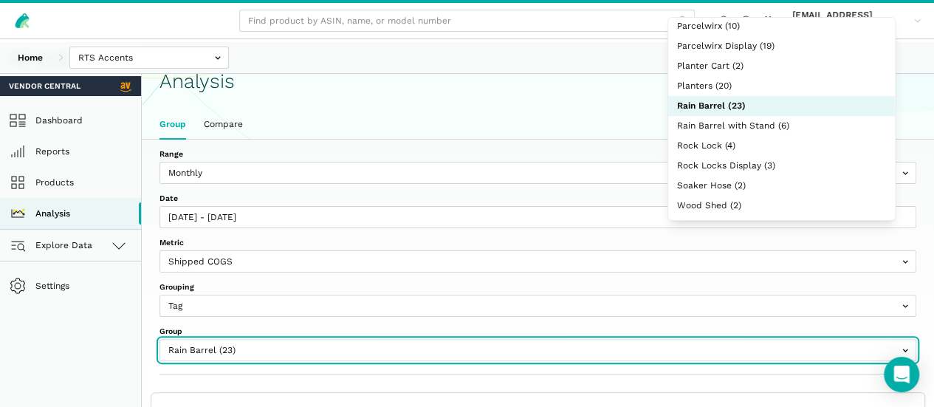
click at [809, 339] on input "text" at bounding box center [537, 350] width 757 height 22
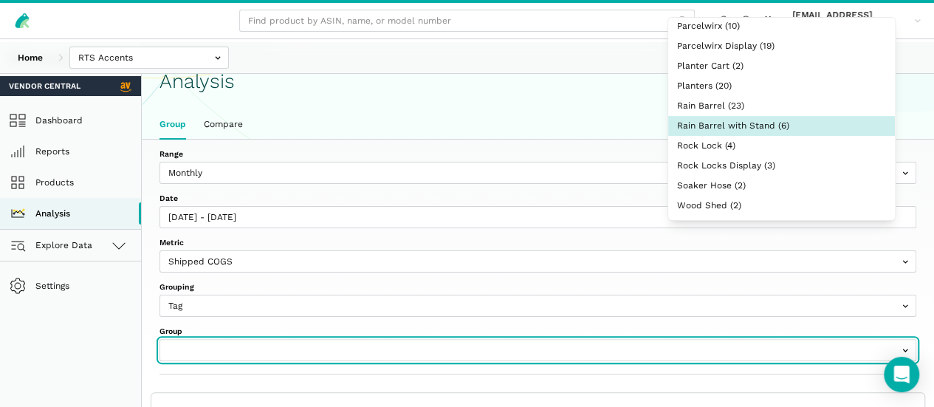
select select "Rain Barrel with Stand"
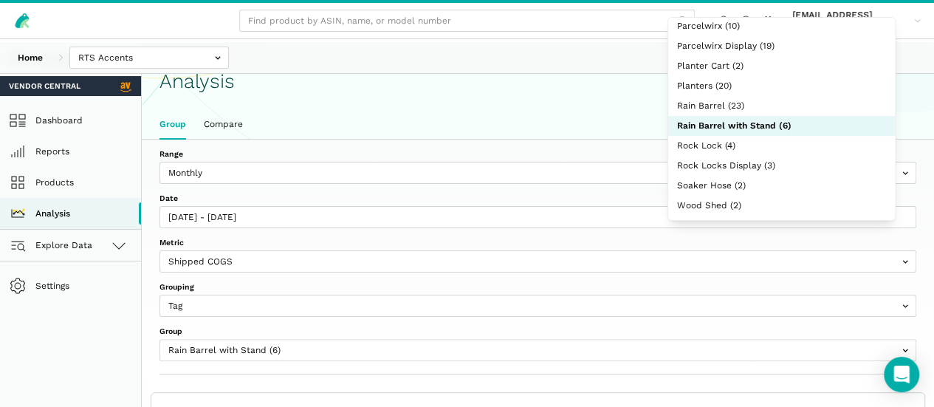
click at [924, 236] on div "Range Weekly Monthly Date 09/29/2024 - 10/04/2025 Metric Shipped COGS Net Recei…" at bounding box center [538, 257] width 792 height 235
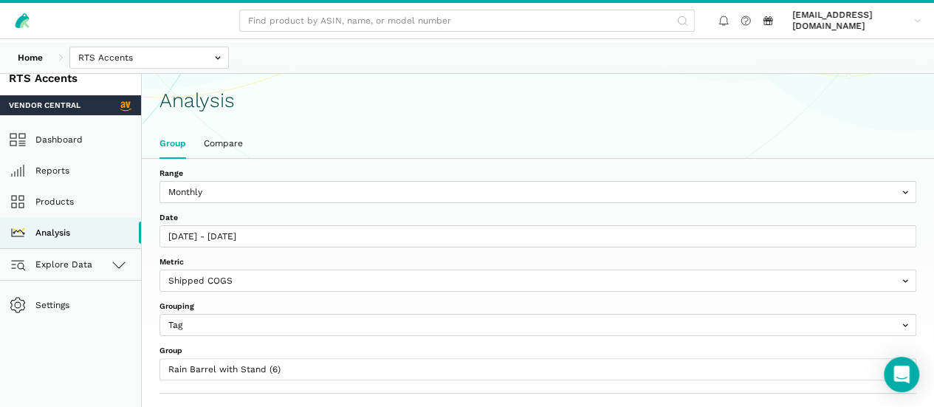
scroll to position [0, 0]
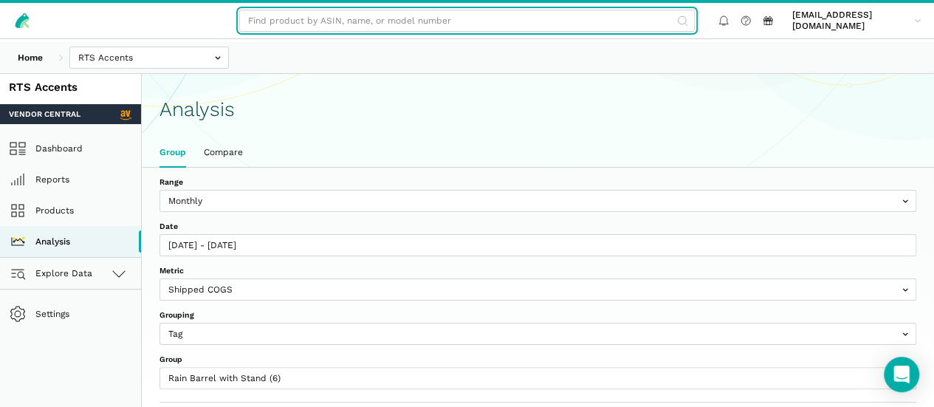
click at [293, 24] on input "text" at bounding box center [467, 21] width 456 height 22
paste input "B00YFT9846"
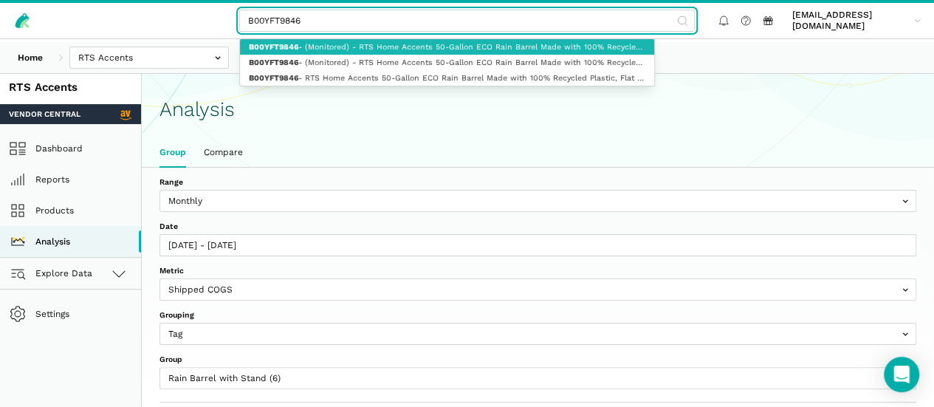
type input "B00YFT9846 - (Monitored) - RTS Home Accents 50-Gallon ECO Rain Barrel Made with…"
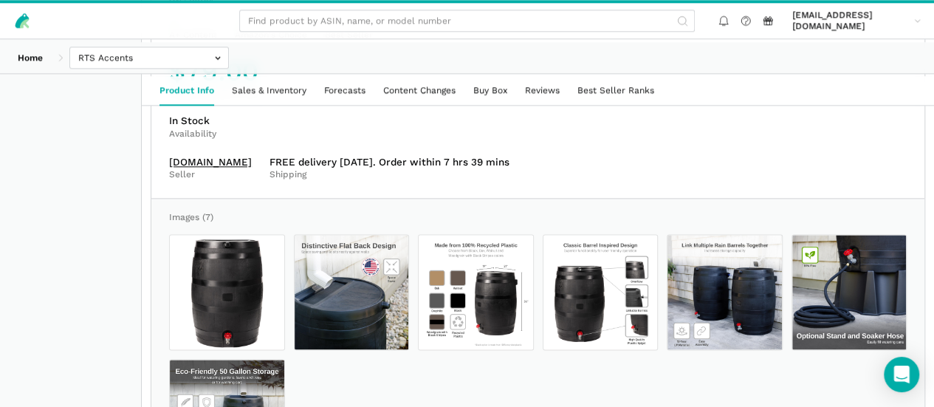
scroll to position [609, 0]
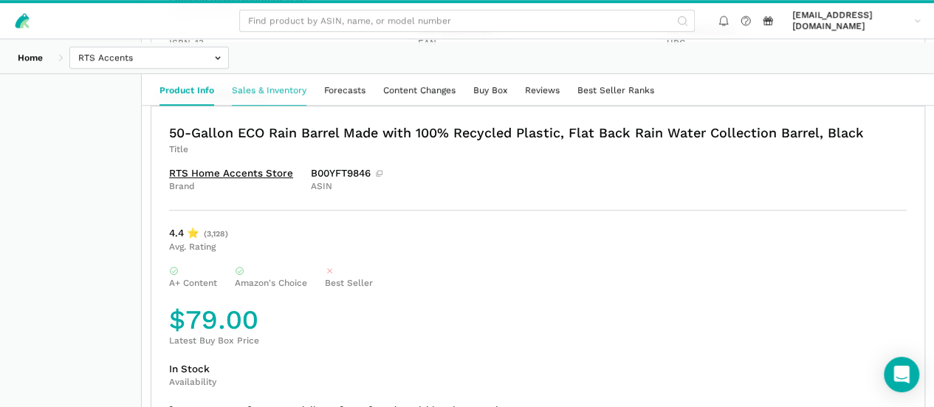
click at [315, 87] on link "Sales & Inventory" at bounding box center [269, 90] width 92 height 29
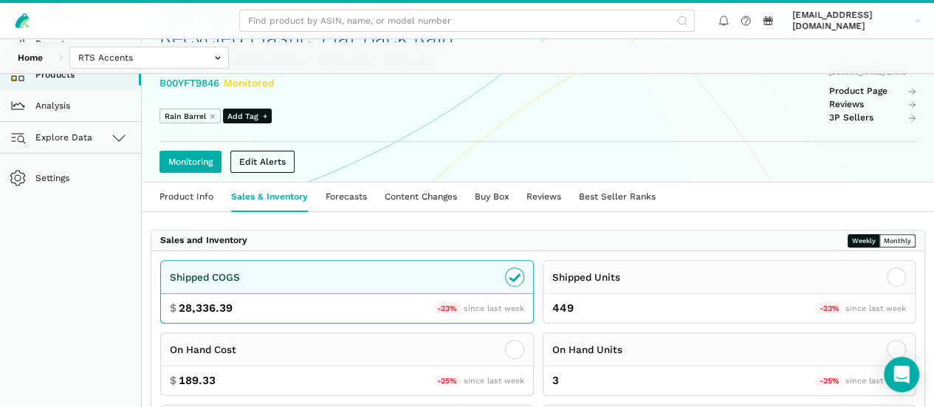
scroll to position [295, 0]
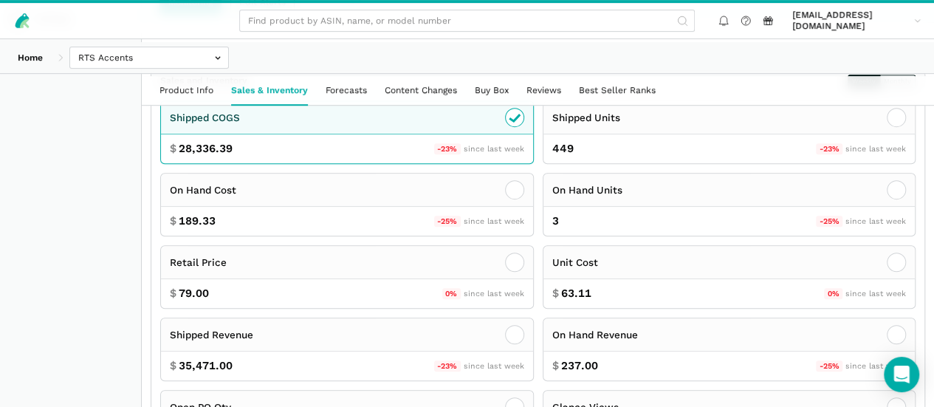
click at [879, 88] on button "Monthly" at bounding box center [897, 81] width 36 height 13
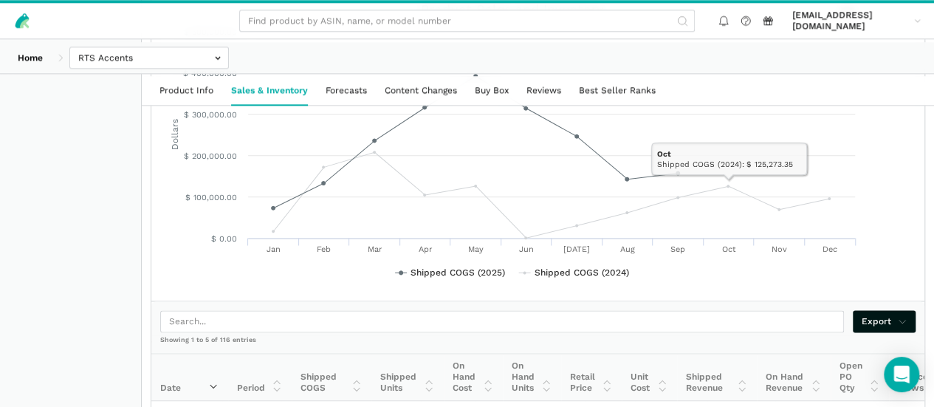
scroll to position [852, 0]
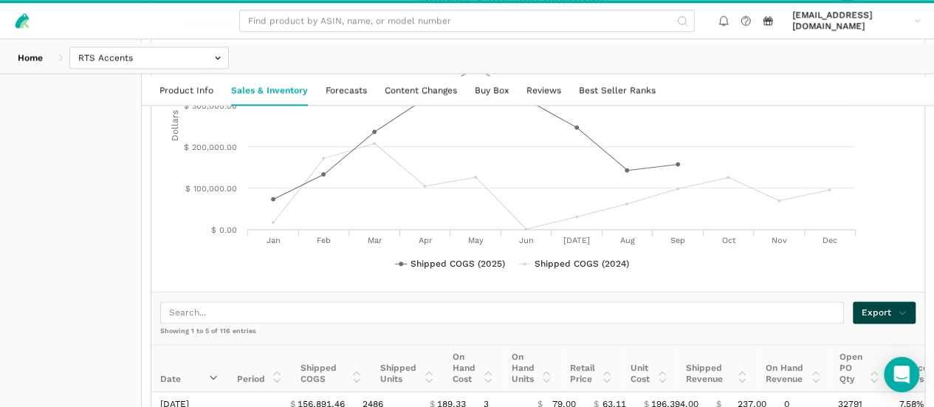
click at [868, 306] on span "Export" at bounding box center [884, 312] width 45 height 13
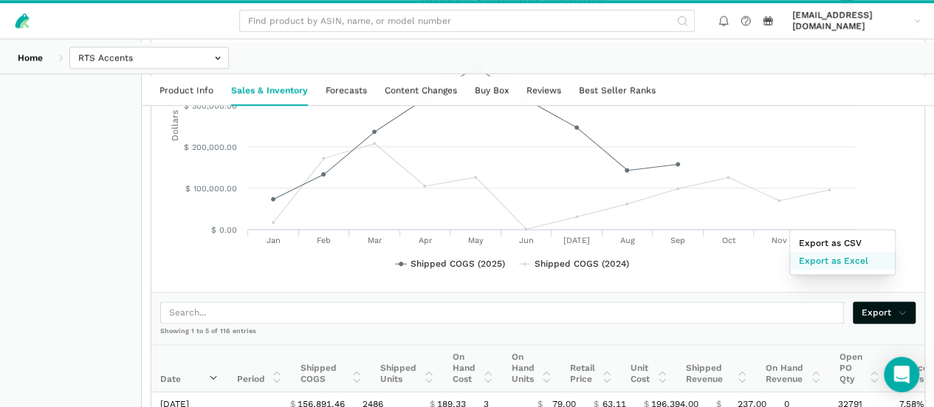
click at [862, 262] on span "Export as Excel" at bounding box center [833, 260] width 69 height 13
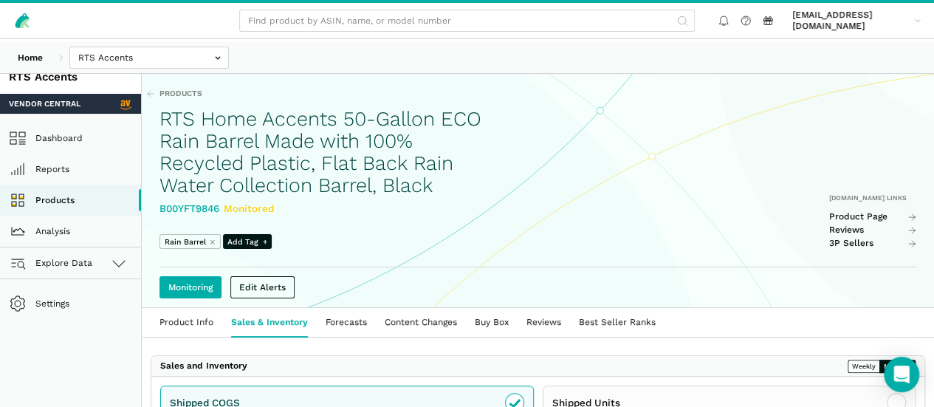
scroll to position [0, 0]
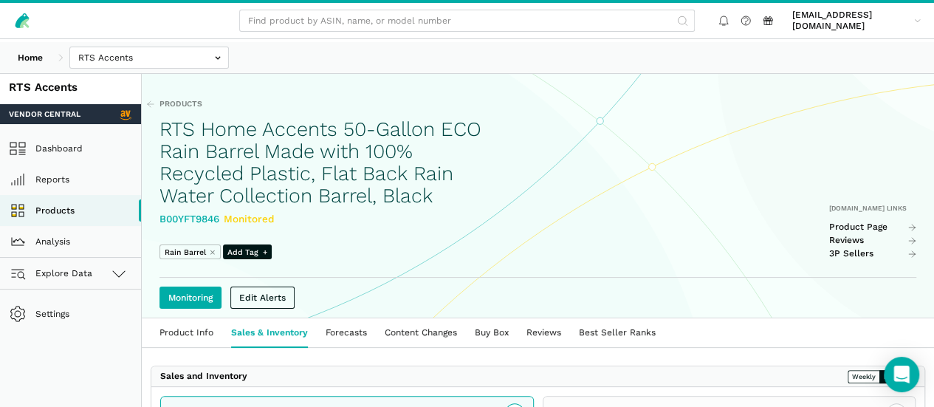
click at [241, 236] on div at bounding box center [467, 203] width 934 height 407
click at [257, 227] on div "B00YFT9846 Monitored" at bounding box center [327, 219] width 336 height 16
drag, startPoint x: 255, startPoint y: 237, endPoint x: 189, endPoint y: 236, distance: 66.5
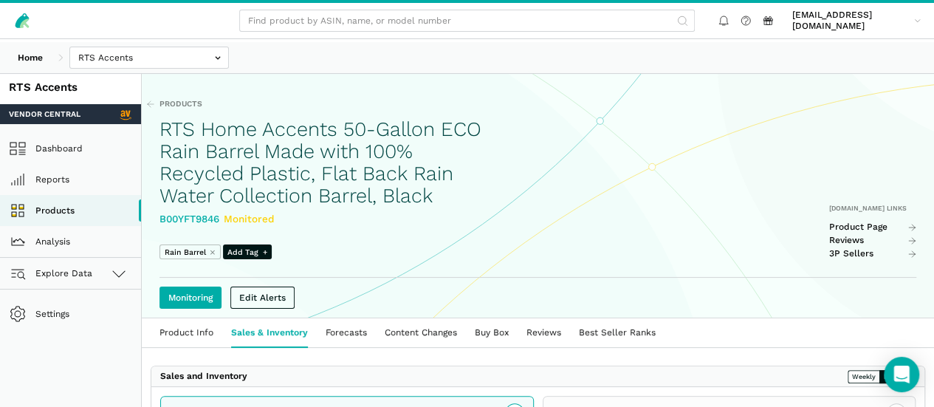
click at [189, 236] on div "Products RTS Home Accents 50-Gallon ECO Rain Barrel Made with 100% Recycled Pla…" at bounding box center [538, 195] width 792 height 246
copy div "B00YFT9846"
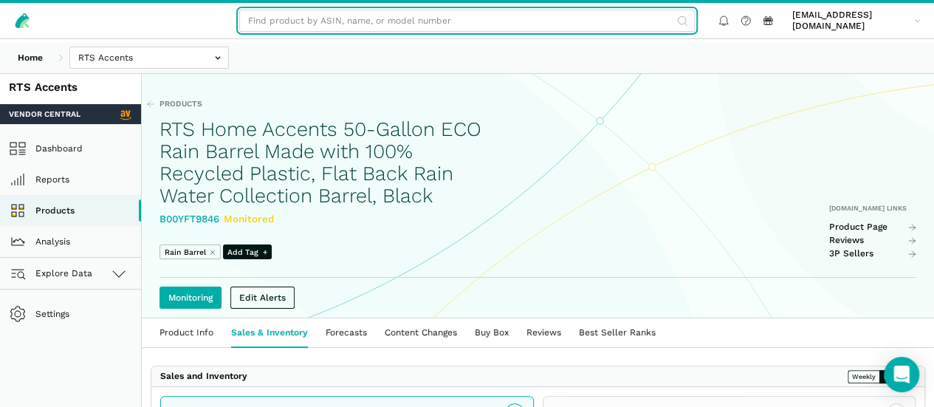
click at [421, 21] on input "text" at bounding box center [467, 21] width 456 height 22
paste input "B003H9WJMI"
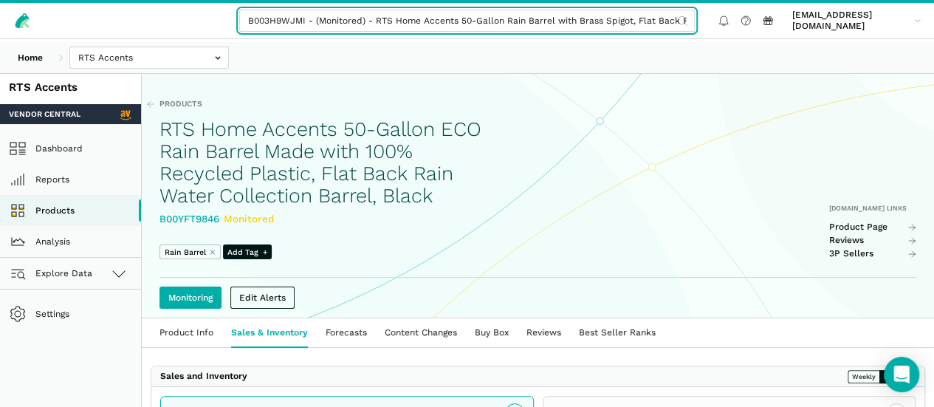
click at [567, 20] on input "B003H9WJMI - (Monitored) - RTS Home Accents 50-Gallon Rain Barrel with Brass Sp…" at bounding box center [467, 21] width 456 height 22
click at [538, 24] on input "B003H9WJMI - (Monitored) - RTS Home Accents 50-Gallon Rain Barrel with Brass Sp…" at bounding box center [467, 21] width 456 height 22
paste input "text"
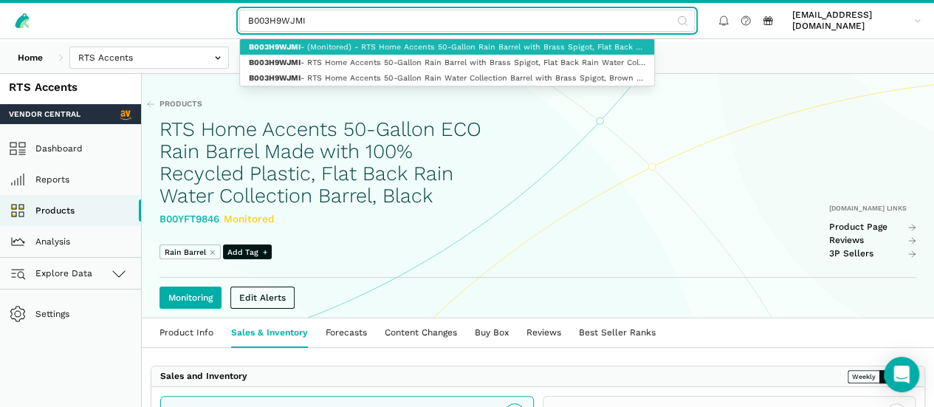
click at [300, 49] on strong "B003H9WJMI" at bounding box center [275, 47] width 52 height 10
type input "B003H9WJMI - (Monitored) - RTS Home Accents 50-Gallon Rain Barrel with Brass Sp…"
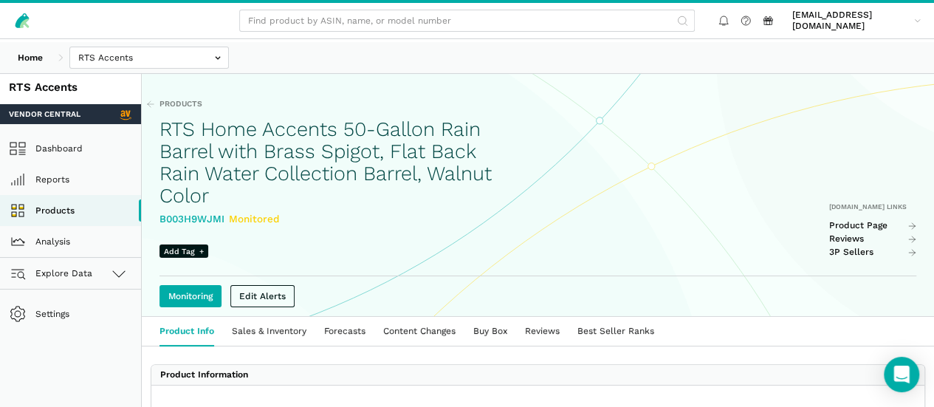
click at [239, 227] on div "B003H9WJMI Monitored" at bounding box center [327, 219] width 336 height 16
copy div "B003H9WJMI"
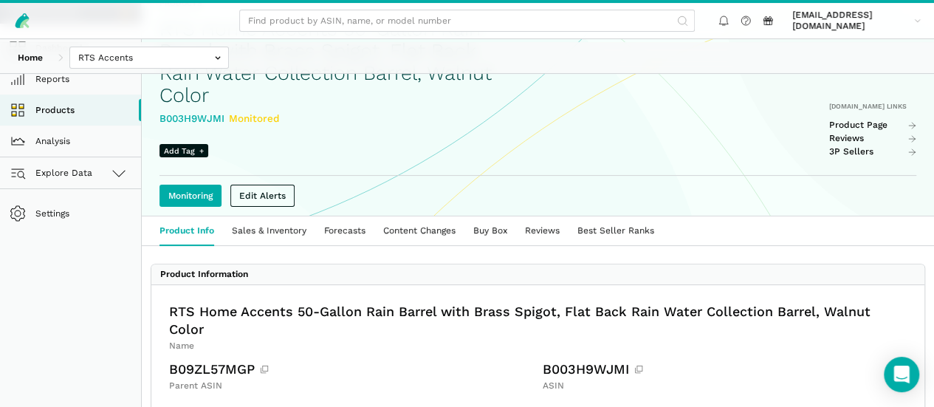
scroll to position [185, 0]
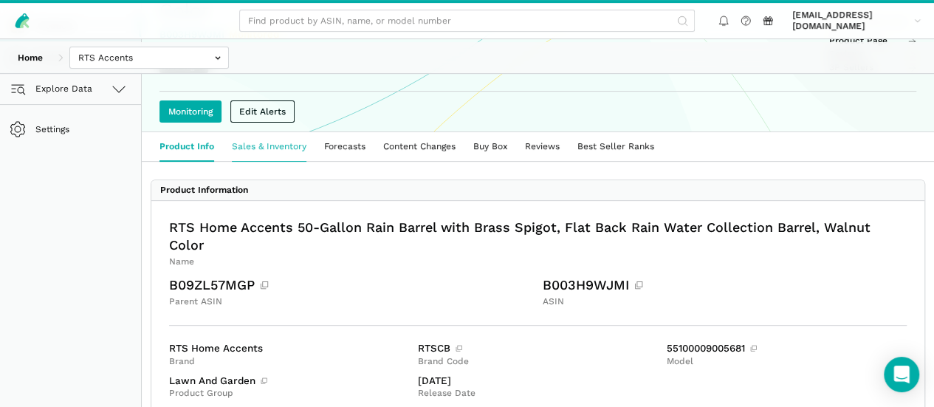
click at [315, 161] on link "Sales & Inventory" at bounding box center [269, 146] width 92 height 29
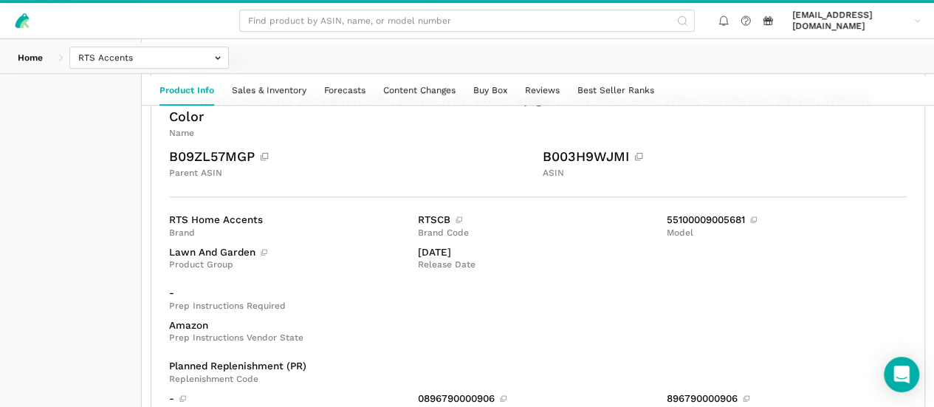
scroll to position [314, 0]
click at [298, 85] on link "Sales & Inventory" at bounding box center [269, 90] width 92 height 29
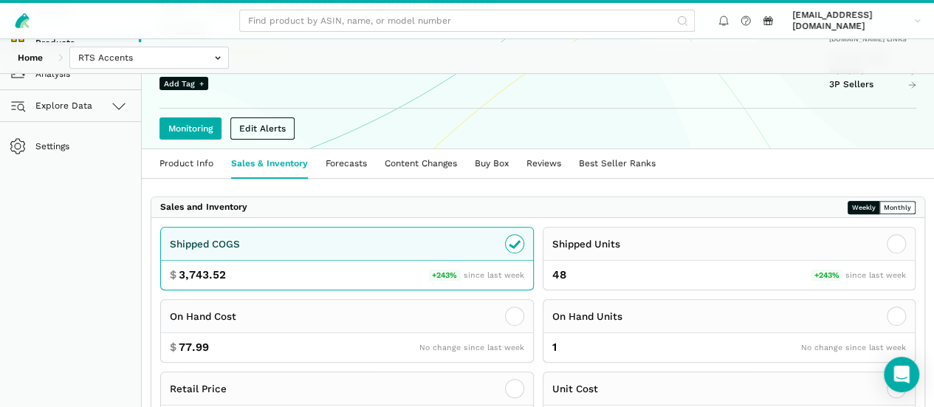
scroll to position [222, 0]
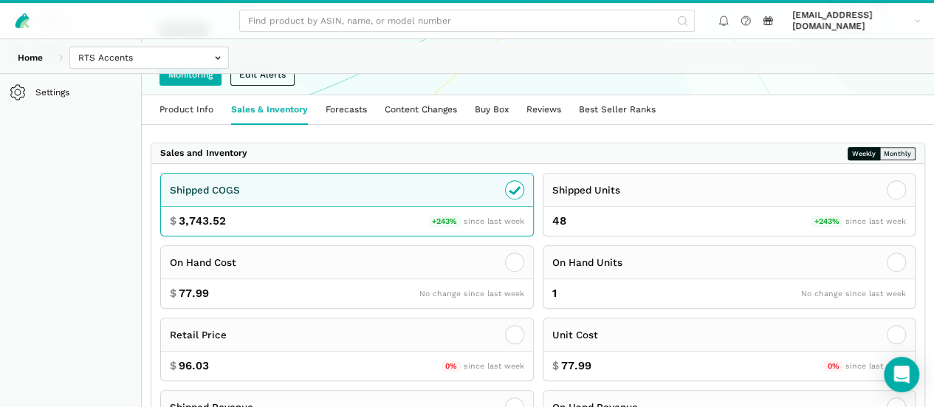
click at [888, 160] on button "Monthly" at bounding box center [897, 153] width 36 height 13
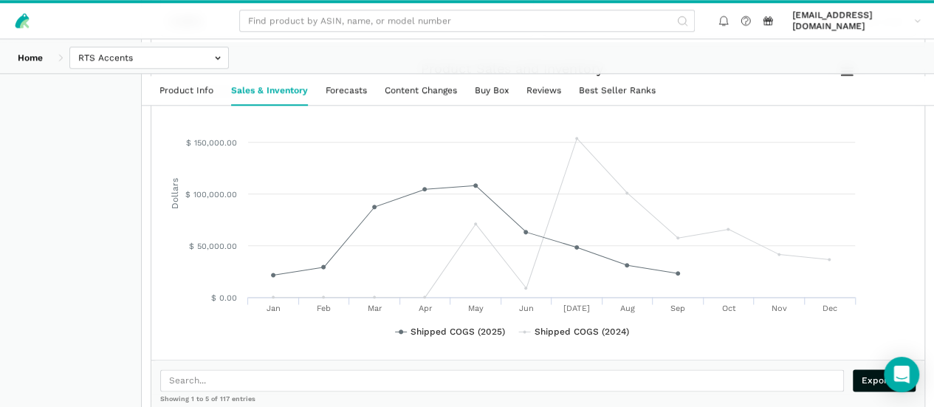
scroll to position [802, 0]
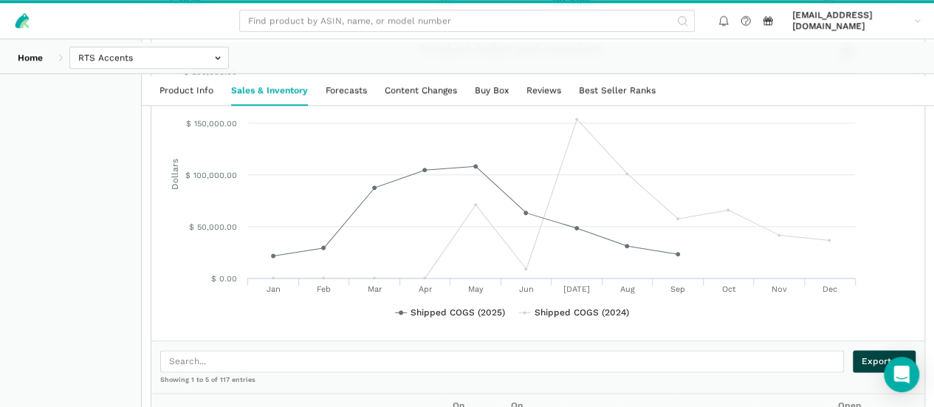
click at [874, 354] on span "Export" at bounding box center [884, 360] width 45 height 13
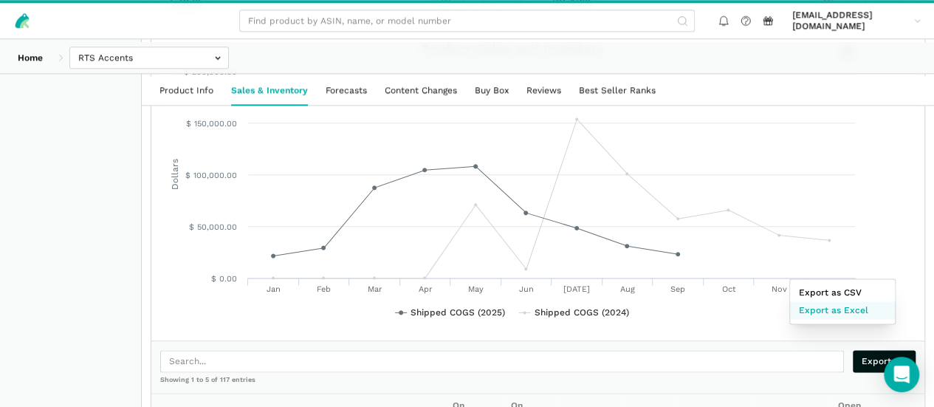
click at [862, 309] on span "Export as Excel" at bounding box center [833, 309] width 69 height 13
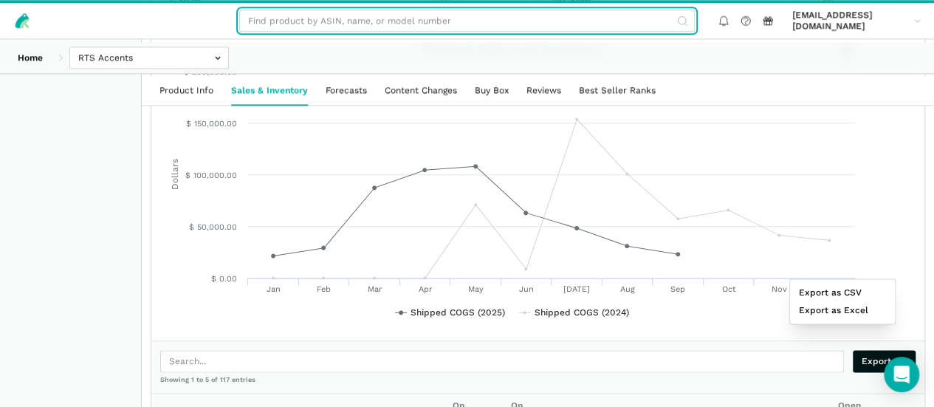
click at [371, 23] on input "text" at bounding box center [467, 21] width 456 height 22
paste input "B09SS2Q122"
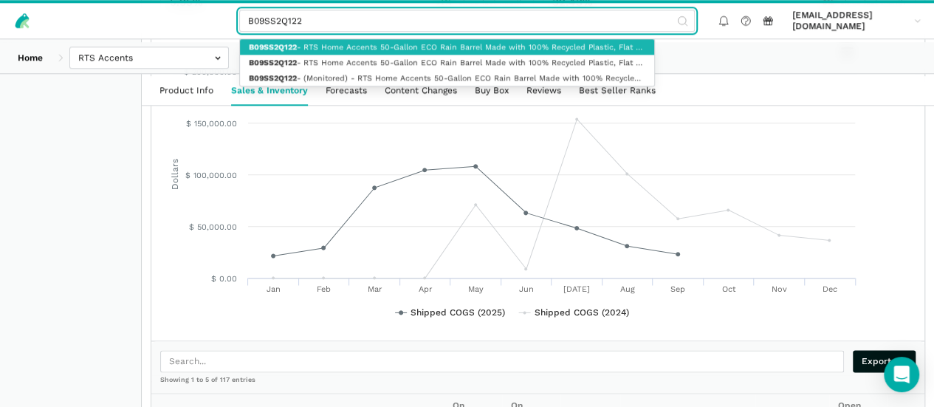
type input "B09SS2Q122 - (Monitored) - RTS Home Accents 50-Gallon ECO Rain Barrel Made with…"
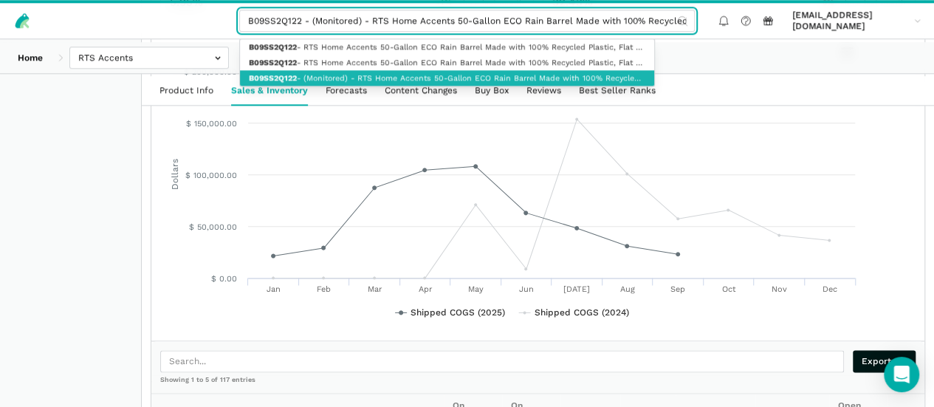
scroll to position [0, 0]
click at [365, 80] on link "B09SS2Q122 - (Monitored) - RTS Home Accents 50-Gallon ECO Rain Barrel Made with…" at bounding box center [447, 78] width 414 height 16
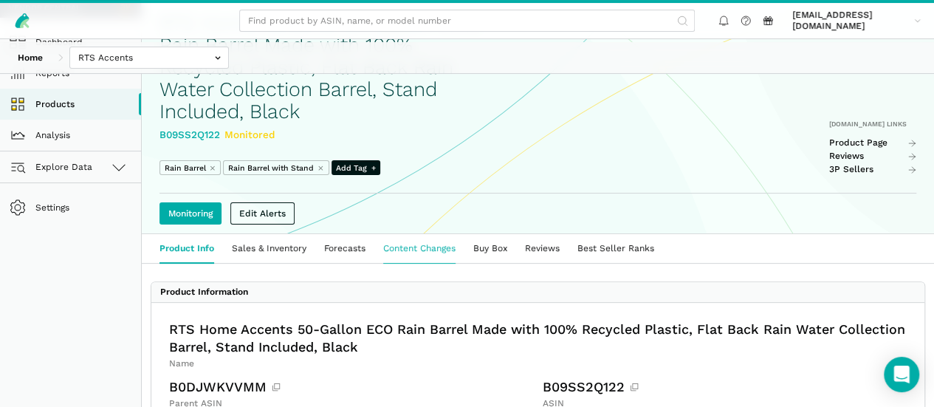
scroll to position [129, 0]
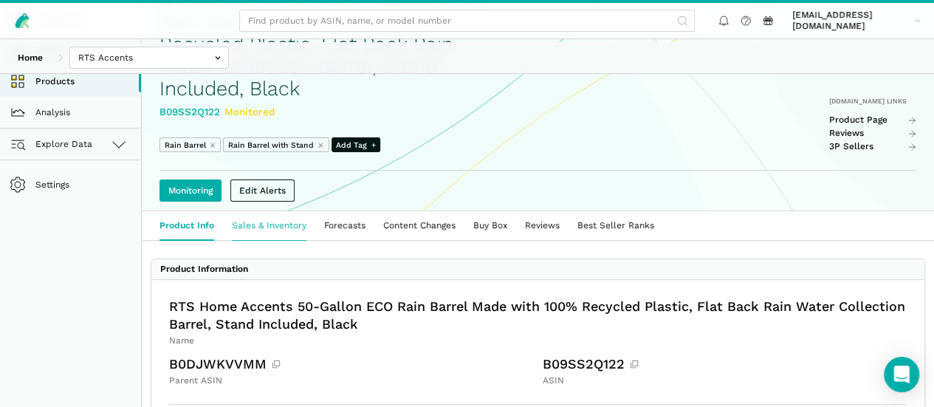
click at [310, 240] on link "Sales & Inventory" at bounding box center [269, 225] width 92 height 29
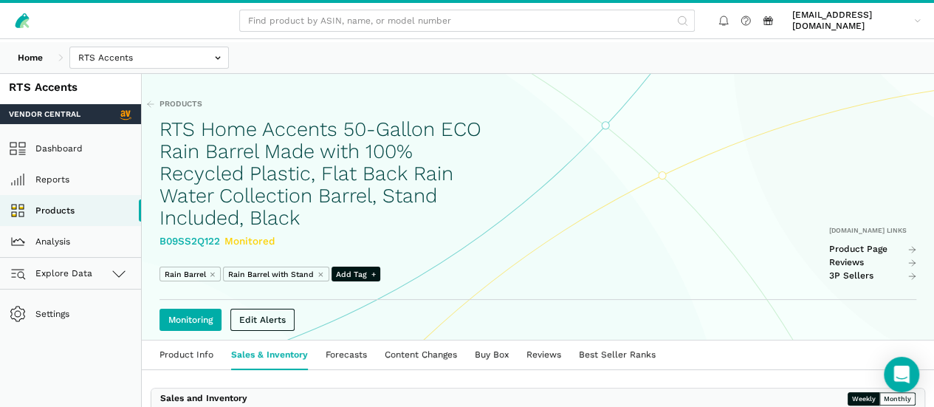
click at [217, 249] on div "B09SS2Q122 Monitored" at bounding box center [327, 241] width 336 height 16
copy div "B09SS2Q122"
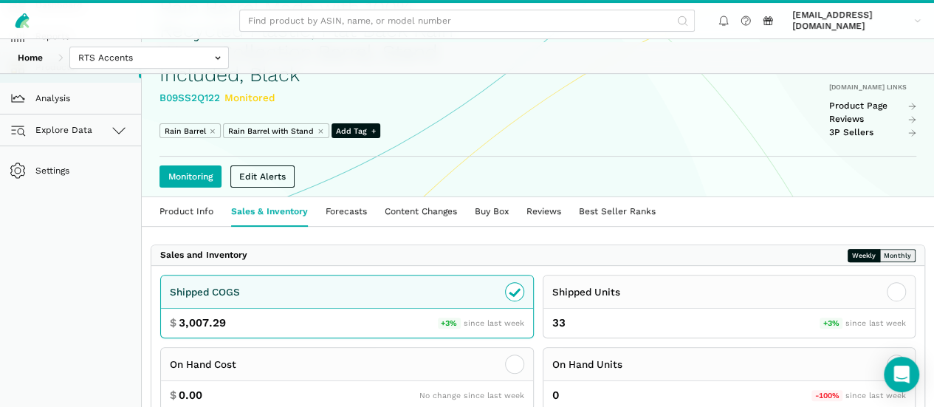
scroll to position [148, 0]
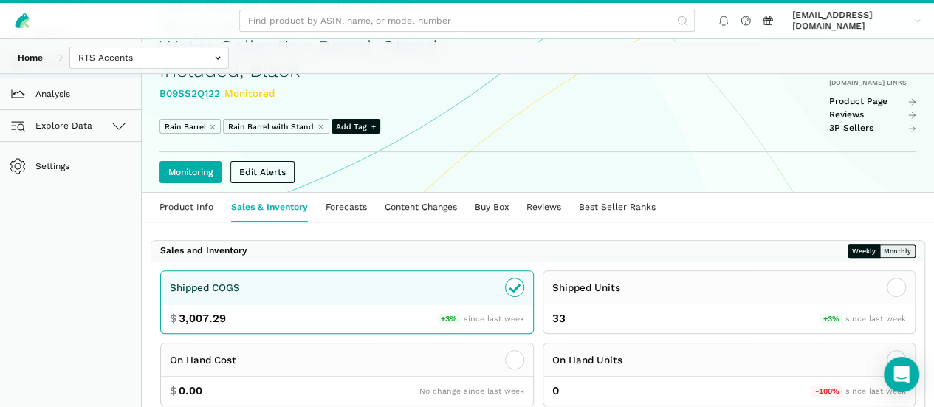
click at [882, 258] on button "Monthly" at bounding box center [897, 250] width 36 height 13
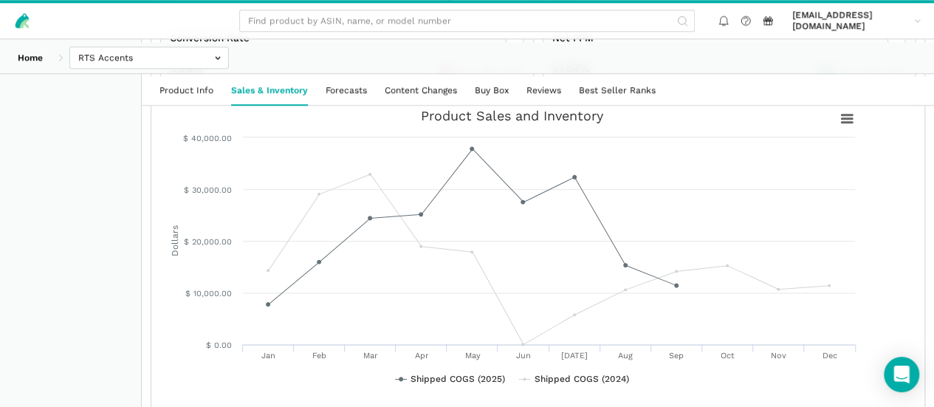
scroll to position [773, 0]
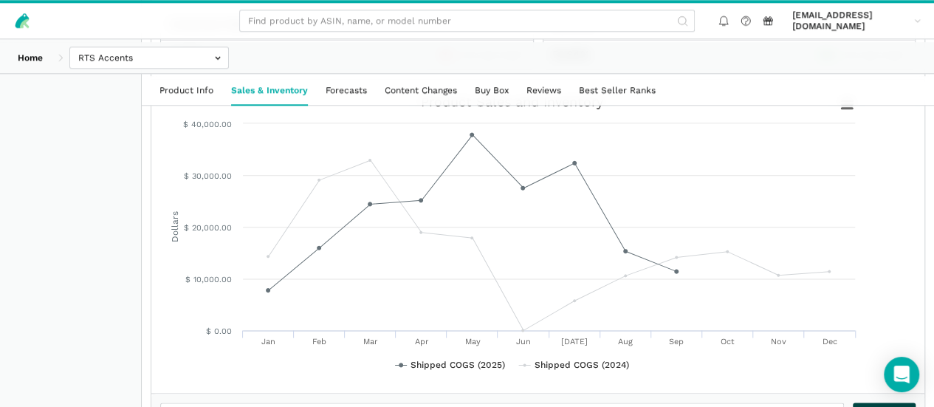
click at [898, 406] on icon at bounding box center [902, 413] width 9 height 13
click at [854, 368] on span "Export as Excel" at bounding box center [833, 363] width 69 height 13
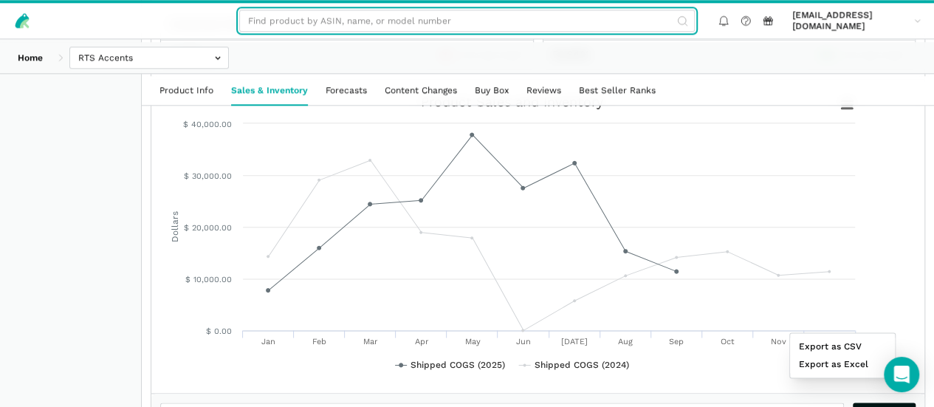
click at [349, 27] on input "text" at bounding box center [467, 21] width 456 height 22
paste input "B0BVDHG94V"
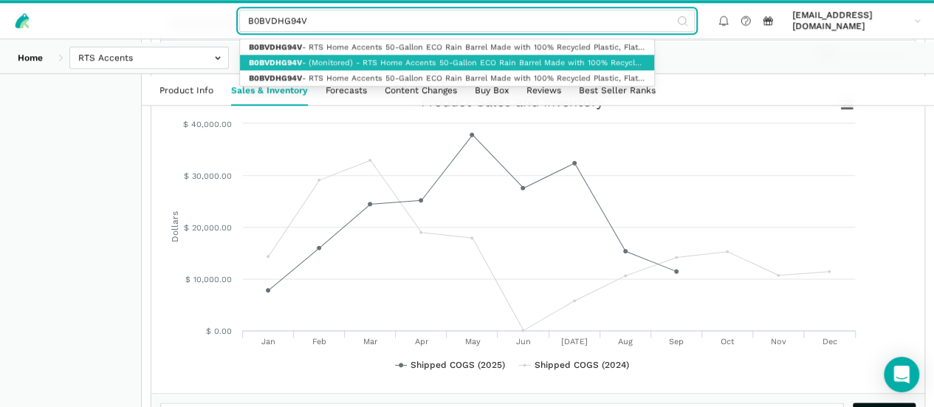
click at [362, 63] on link "B0BVDHG94V - (Monitored) - RTS Home Accents 50-Gallon ECO Rain Barrel Made with…" at bounding box center [447, 63] width 414 height 16
type input "B0BVDHG94V - (Monitored) - RTS Home Accents 50-Gallon ECO Rain Barrel Made with…"
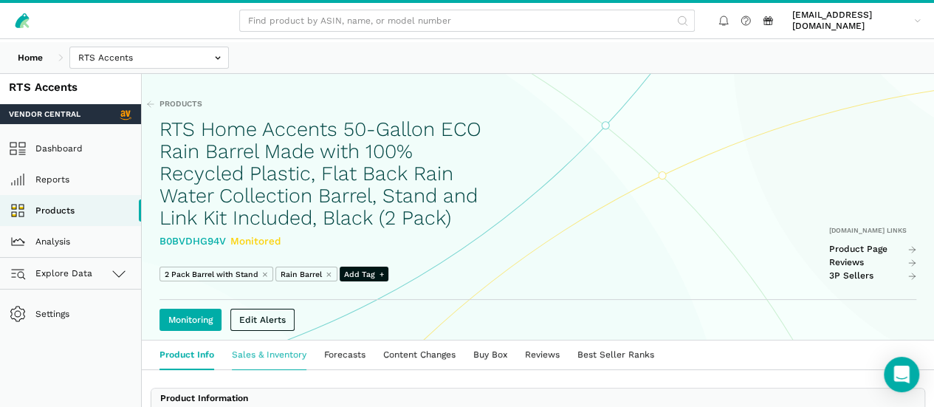
click at [295, 369] on link "Sales & Inventory" at bounding box center [269, 354] width 92 height 29
click at [226, 249] on div "B0BVDHG94V Monitored" at bounding box center [327, 241] width 336 height 16
copy div "B0BVDHG94V"
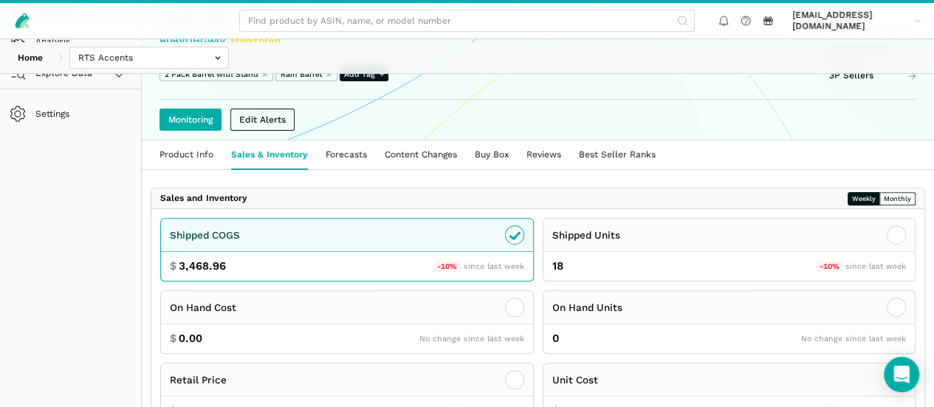
scroll to position [258, 0]
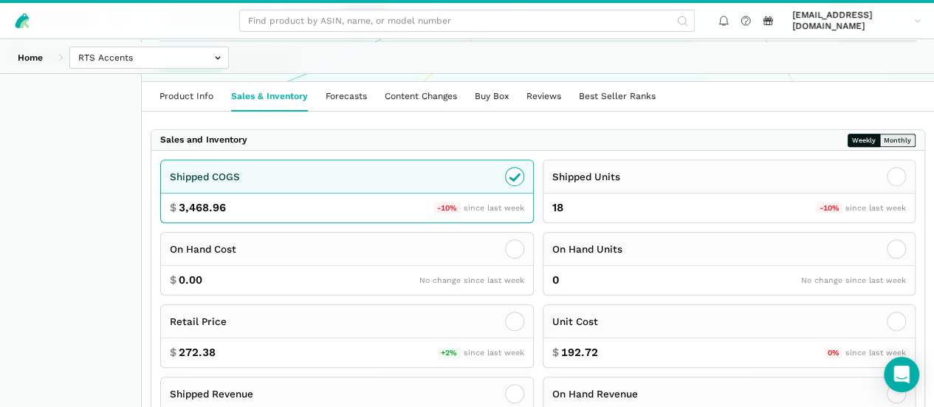
drag, startPoint x: 888, startPoint y: 165, endPoint x: 944, endPoint y: 163, distance: 56.9
click at [888, 147] on button "Monthly" at bounding box center [897, 140] width 36 height 13
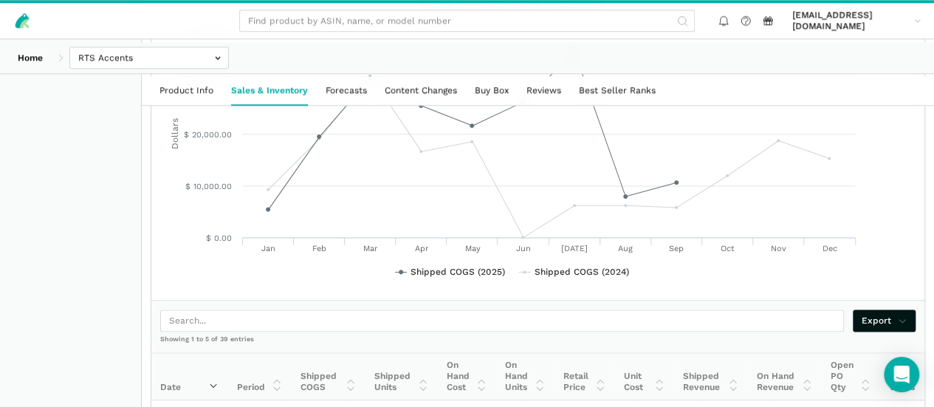
scroll to position [873, 0]
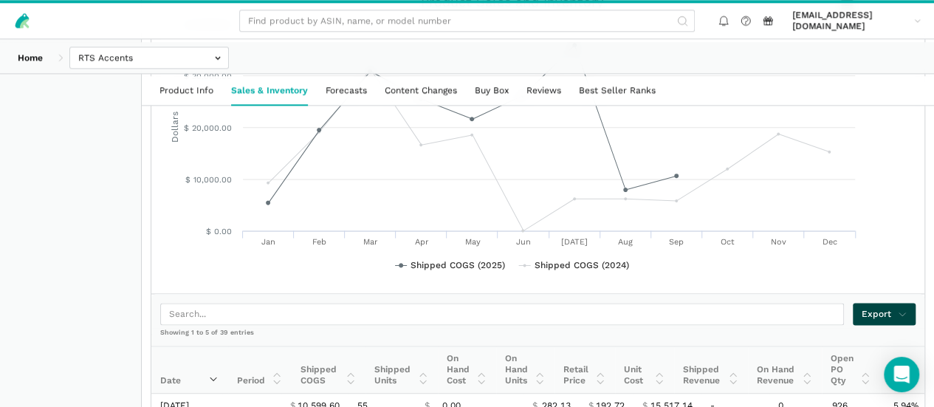
click at [877, 303] on link "Export" at bounding box center [884, 314] width 63 height 22
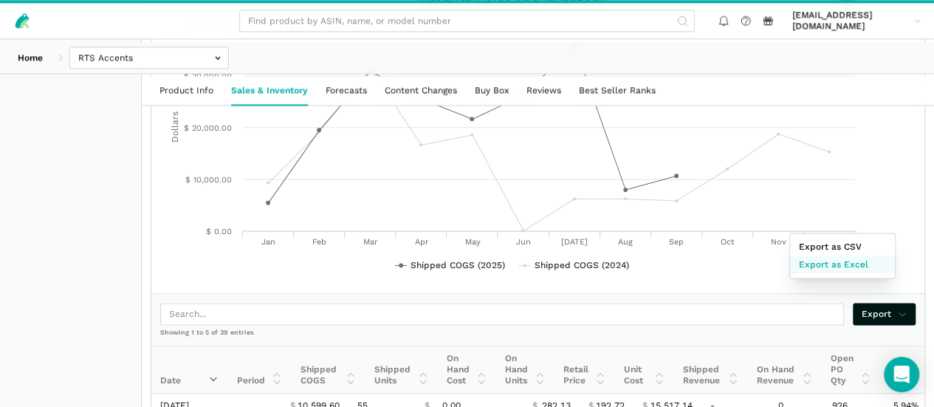
click at [864, 261] on span "Export as Excel" at bounding box center [833, 264] width 69 height 13
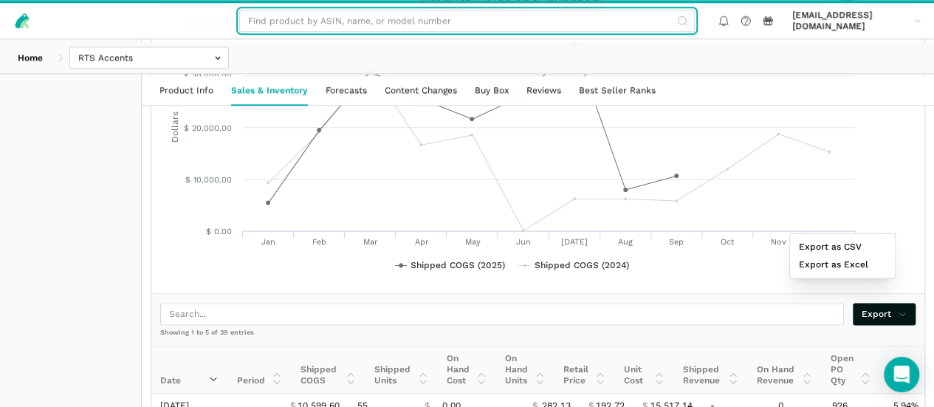
click at [403, 16] on input "text" at bounding box center [467, 21] width 456 height 22
paste input "B09DR61PTX"
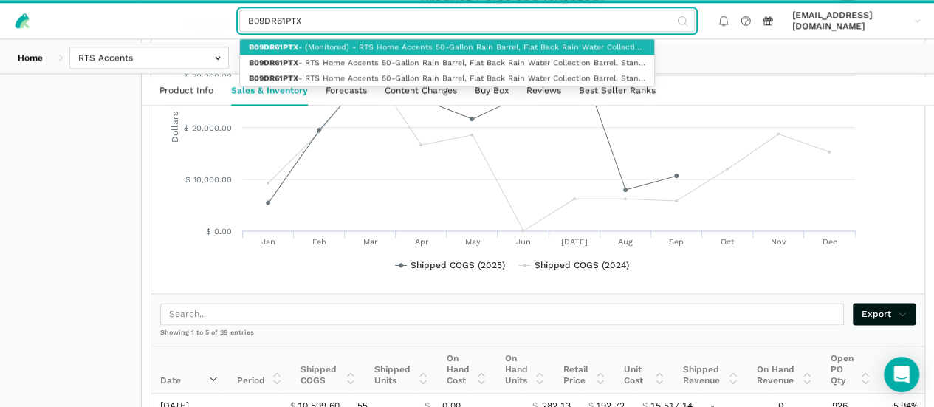
click at [382, 41] on link "B09DR61PTX - (Monitored) - RTS Home Accents 50-Gallon Rain Barrel, Flat Back Ra…" at bounding box center [447, 47] width 414 height 16
type input "B09DR61PTX - (Monitored) - RTS Home Accents 50-Gallon Rain Barrel, Flat Back Ra…"
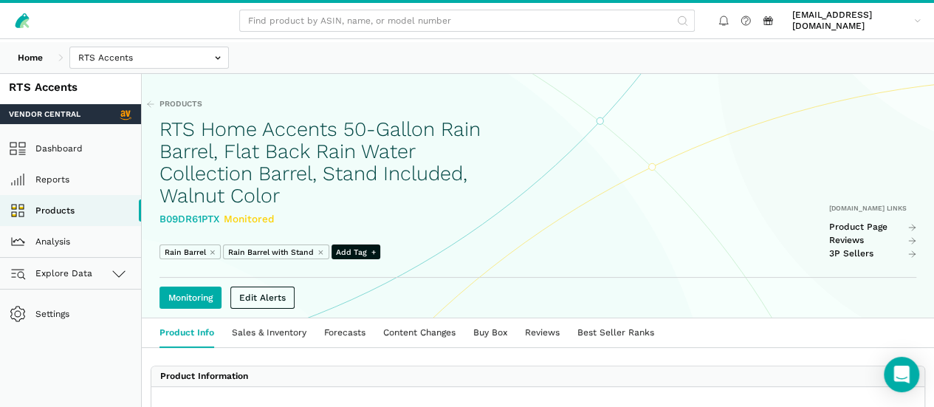
click at [225, 211] on div "B09DR61PTX Monitored" at bounding box center [327, 219] width 336 height 16
copy div "B09DR61PTX"
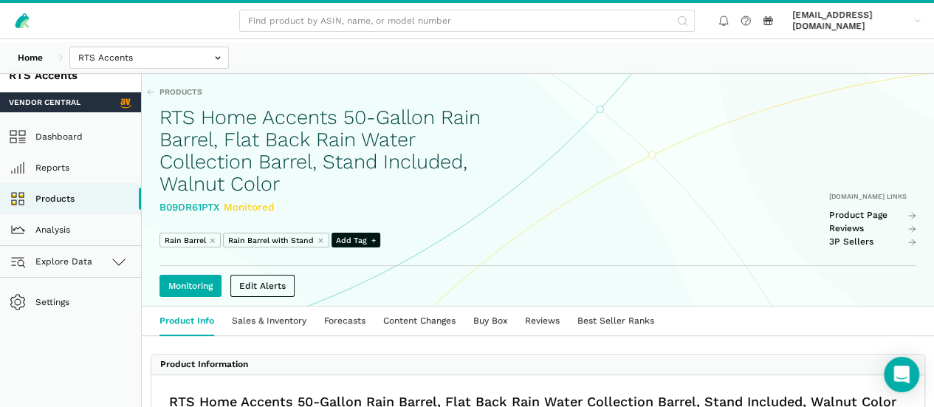
scroll to position [18, 0]
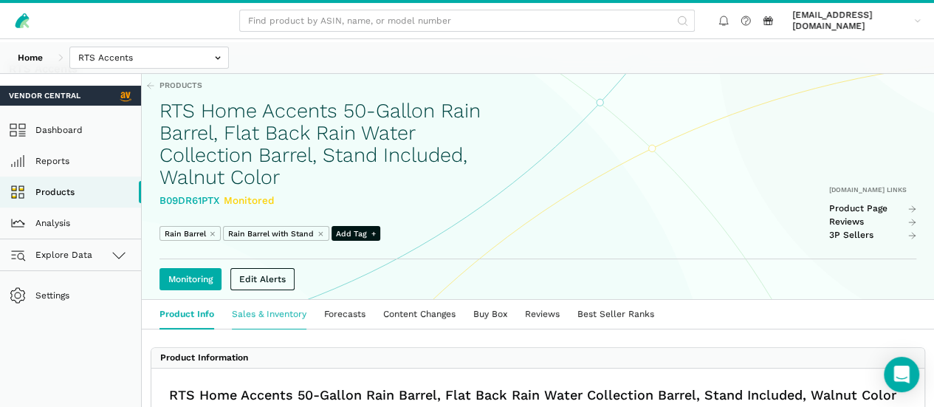
click at [313, 315] on link "Sales & Inventory" at bounding box center [269, 314] width 92 height 29
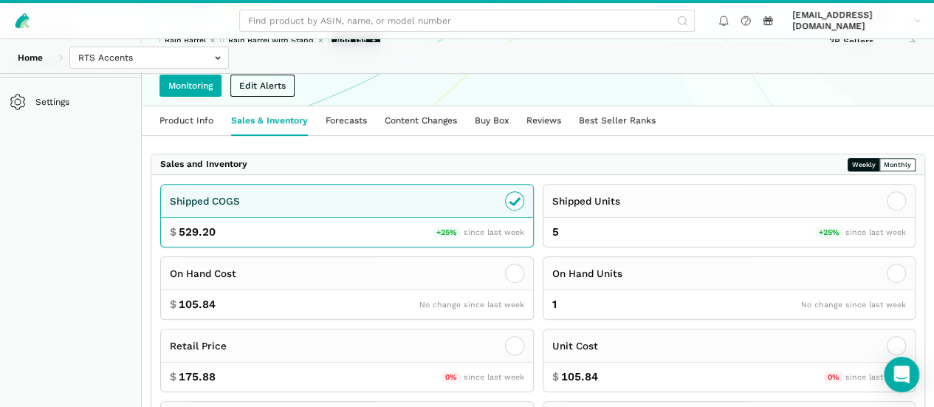
scroll to position [203, 0]
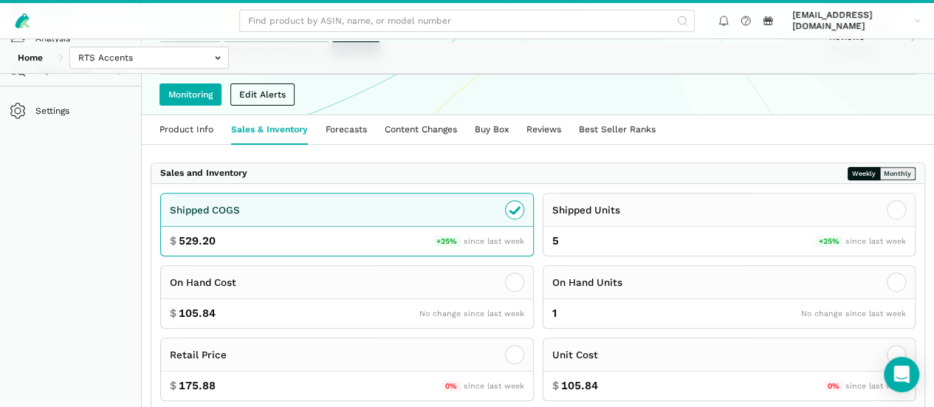
click at [879, 178] on button "Monthly" at bounding box center [897, 173] width 36 height 13
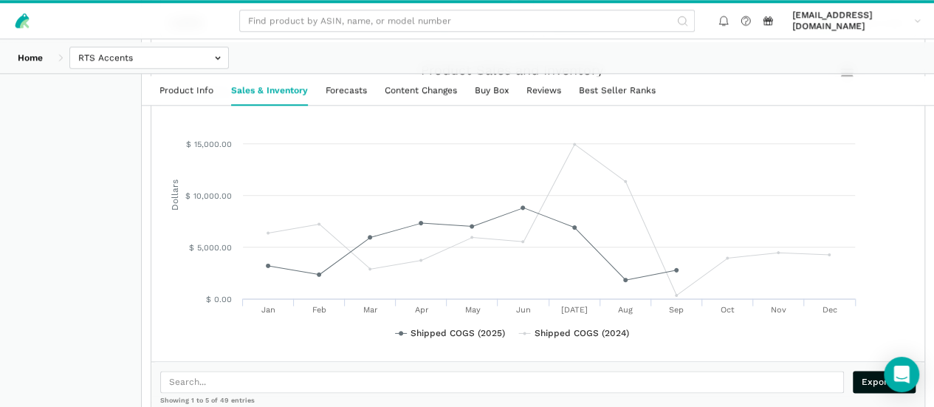
scroll to position [793, 0]
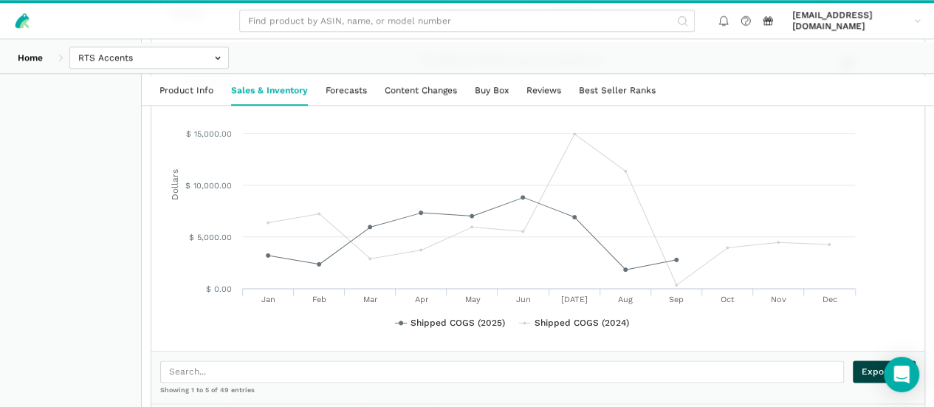
click at [868, 360] on link "Export" at bounding box center [884, 371] width 63 height 22
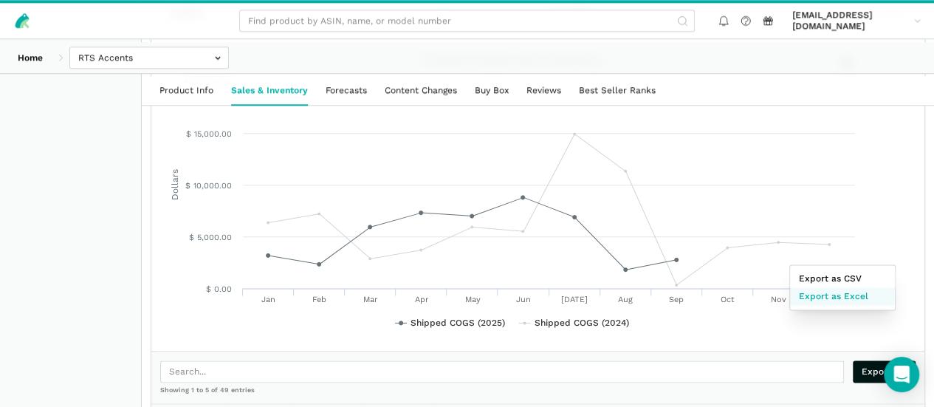
click at [855, 302] on span "Export as Excel" at bounding box center [833, 295] width 69 height 13
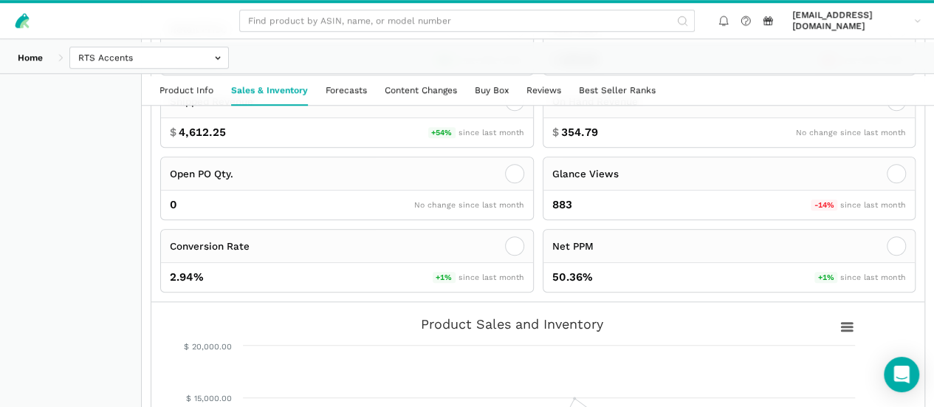
scroll to position [516, 0]
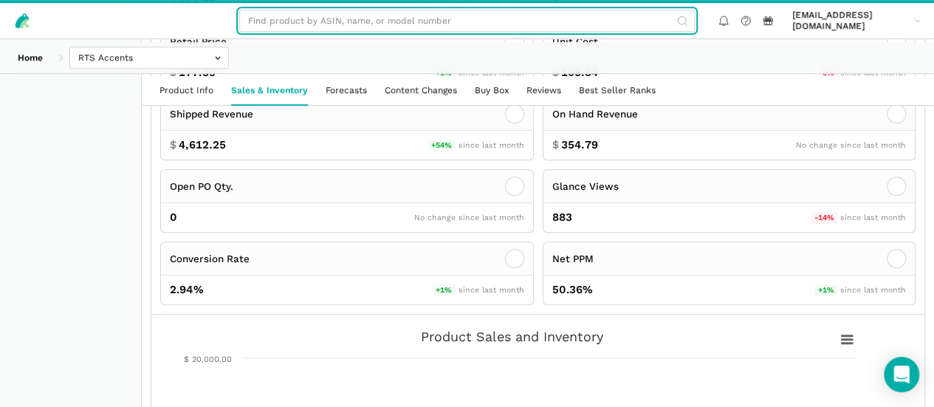
click at [380, 17] on input "text" at bounding box center [467, 21] width 456 height 22
paste input "B0BVDQ22QX"
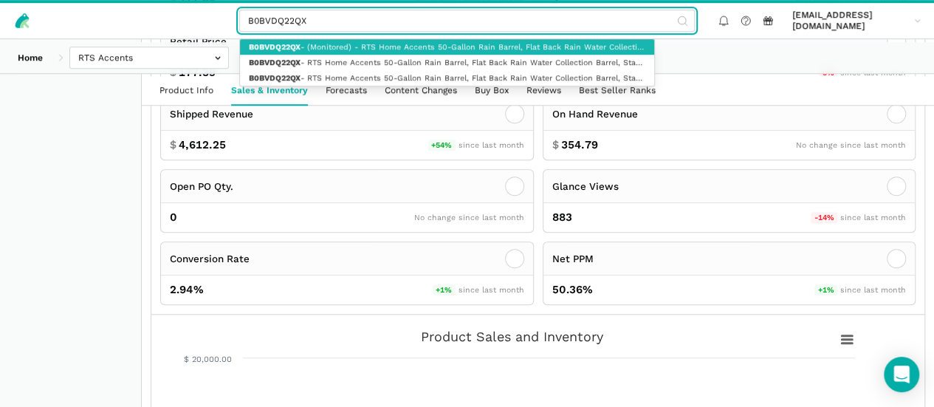
click at [374, 51] on link "B0BVDQ22QX - (Monitored) - RTS Home Accents 50-Gallon Rain Barrel, Flat Back Ra…" at bounding box center [447, 47] width 414 height 16
type input "B0BVDQ22QX - (Monitored) - RTS Home Accents 50-Gallon Rain Barrel, Flat Back Ra…"
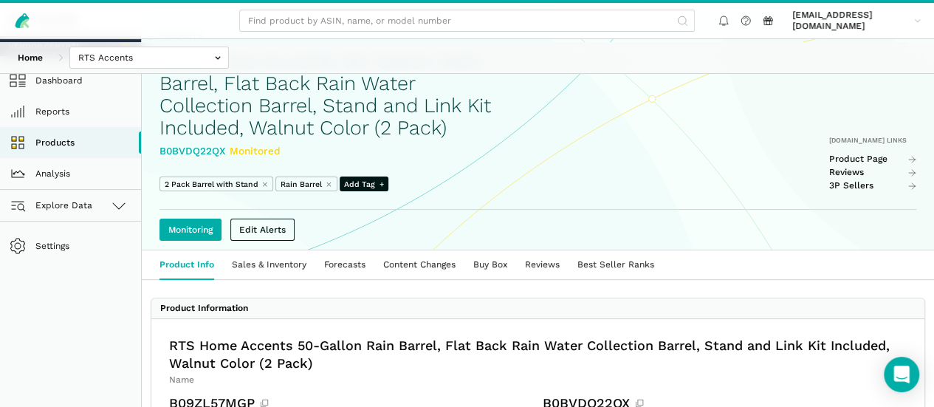
scroll to position [203, 0]
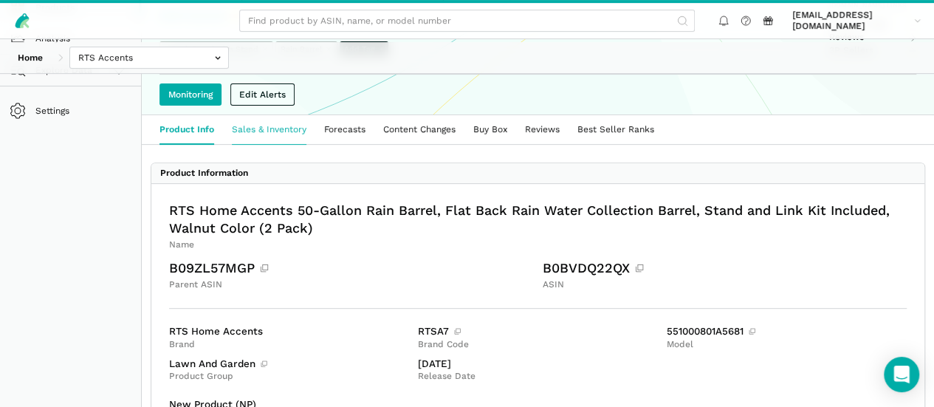
click at [284, 144] on link "Sales & Inventory" at bounding box center [269, 129] width 92 height 29
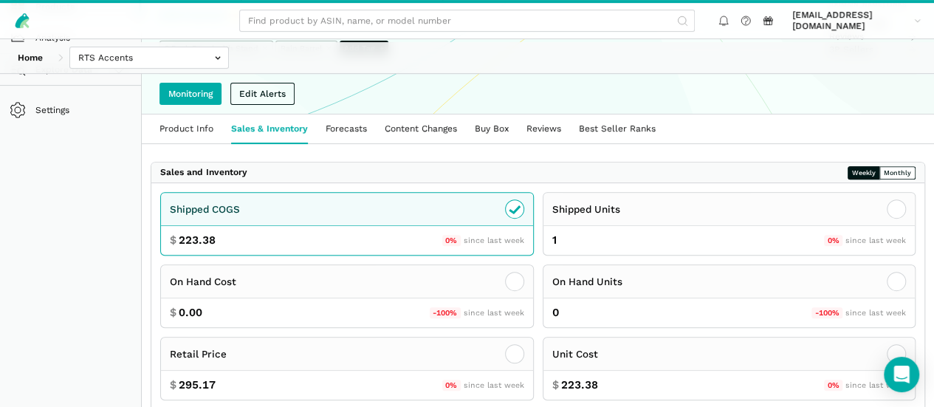
scroll to position [240, 0]
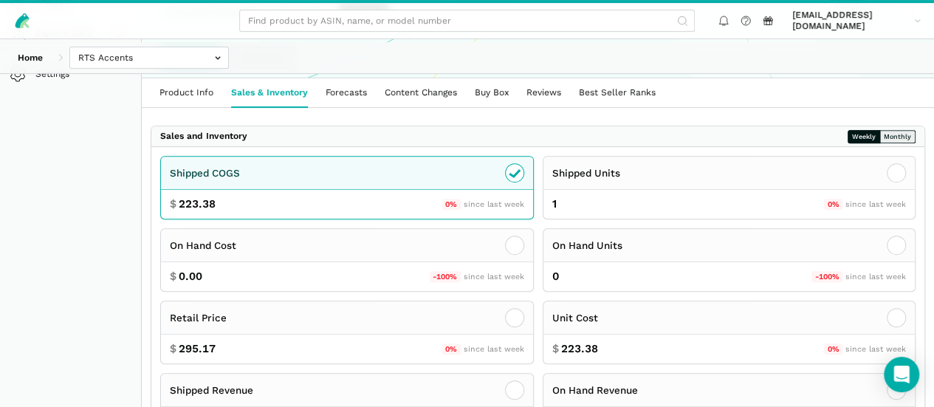
click at [879, 143] on button "Monthly" at bounding box center [897, 136] width 36 height 13
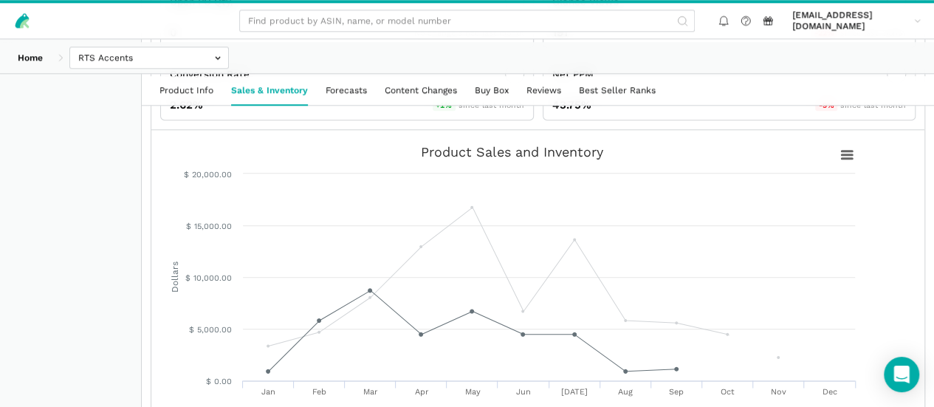
scroll to position [713, 0]
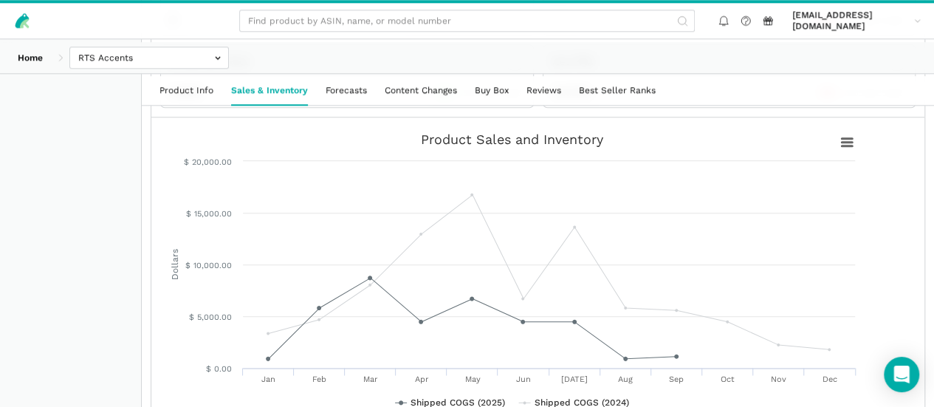
click at [856, 398] on span "Export as Excel" at bounding box center [833, 399] width 69 height 13
